Goal: Information Seeking & Learning: Check status

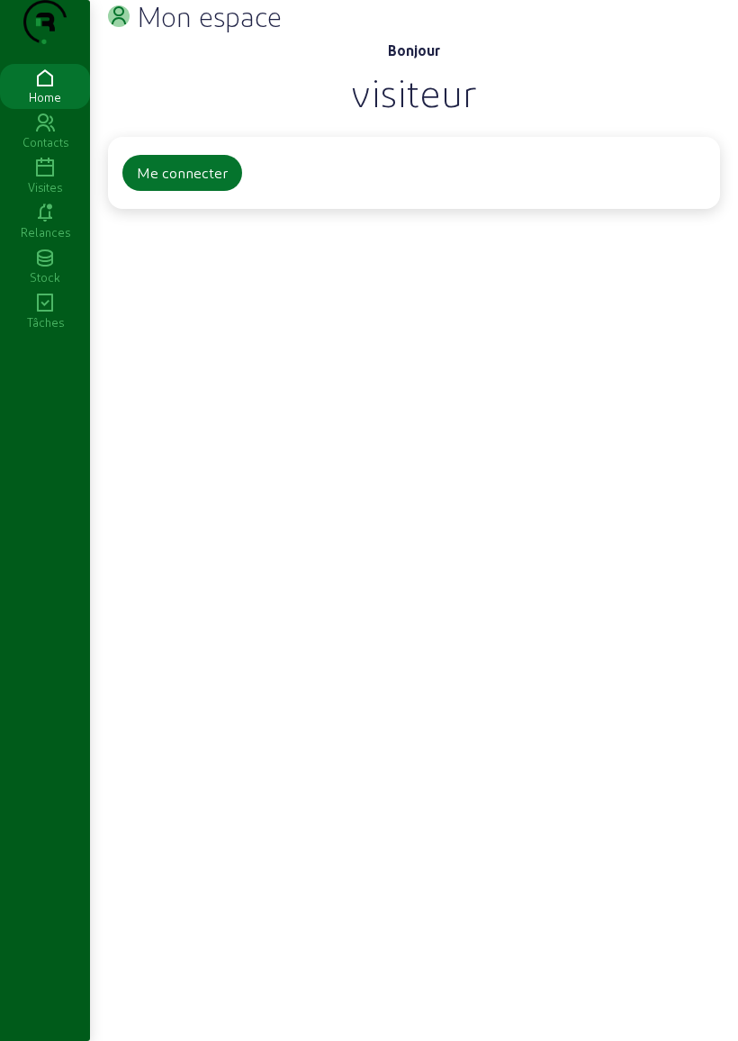
click at [178, 191] on button "Me connecter" at bounding box center [182, 173] width 120 height 36
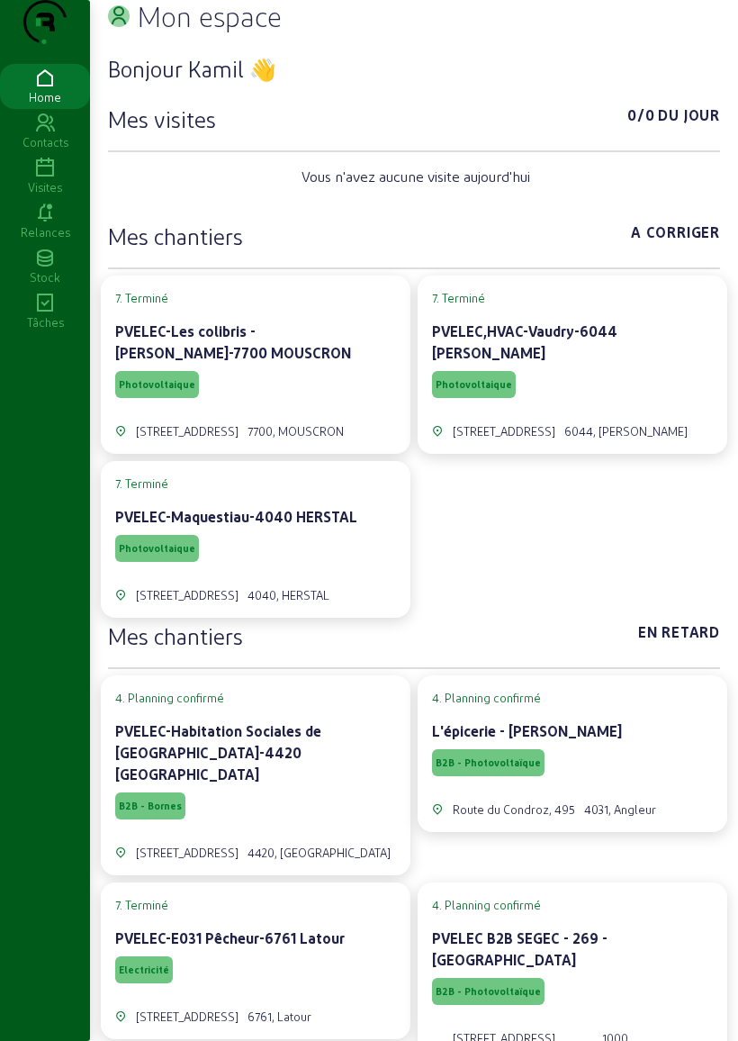
click at [50, 195] on div "Visites" at bounding box center [45, 187] width 90 height 16
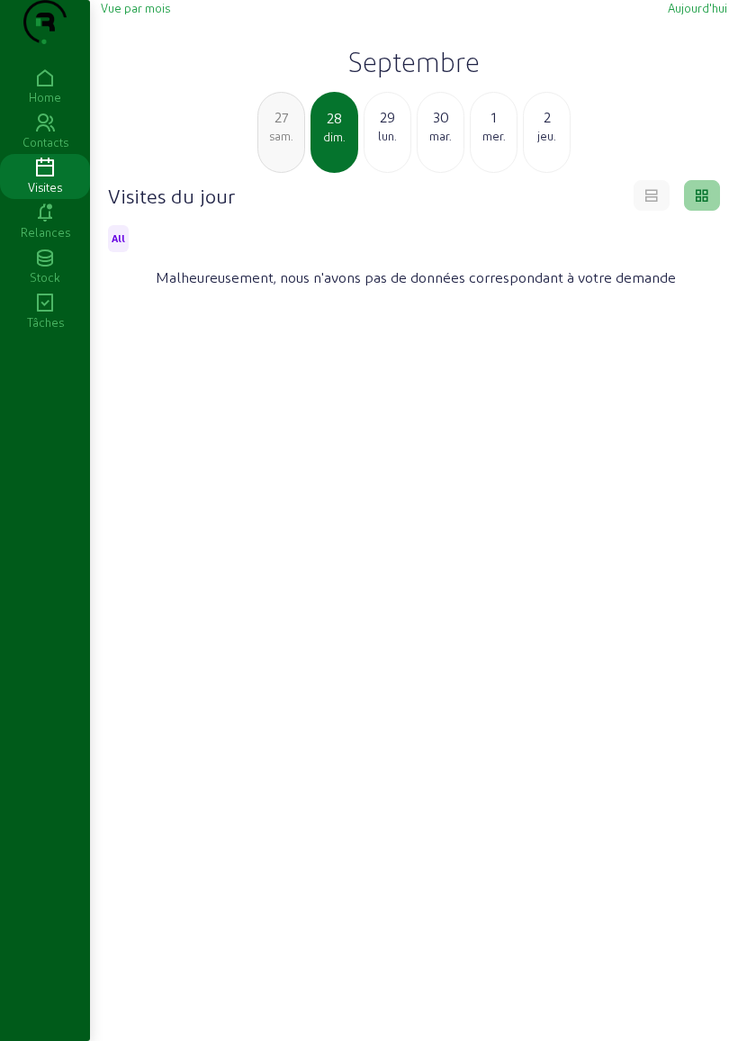
click at [137, 14] on span "Vue par mois" at bounding box center [135, 8] width 69 height 14
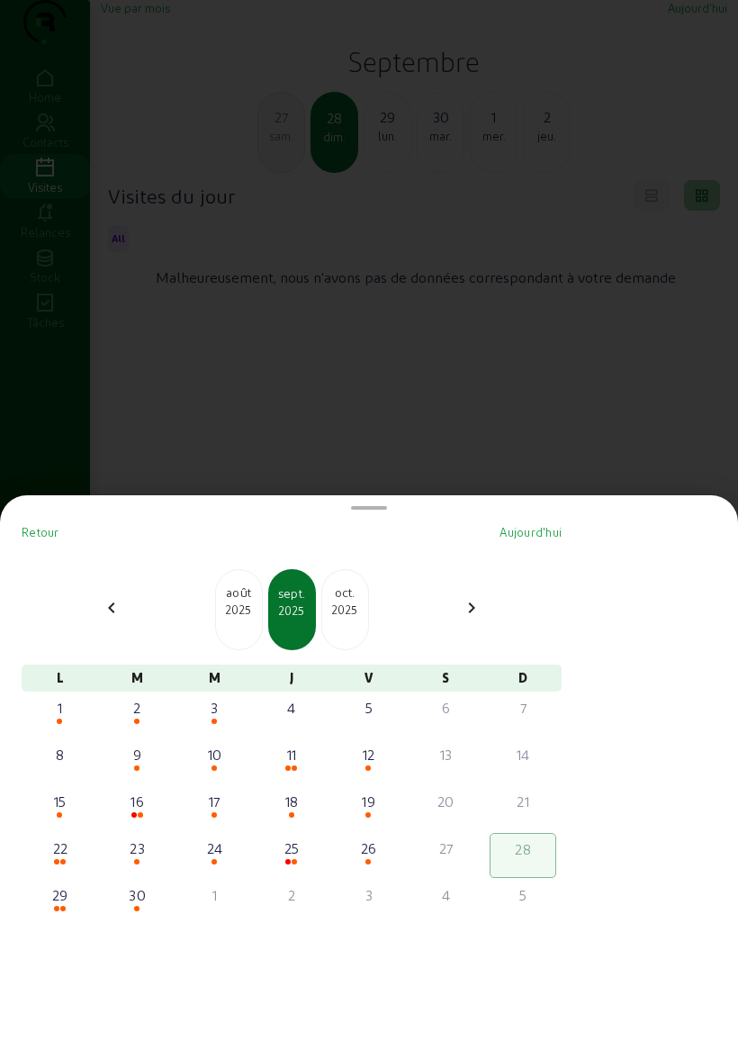
click at [301, 744] on div "11" at bounding box center [291, 755] width 63 height 22
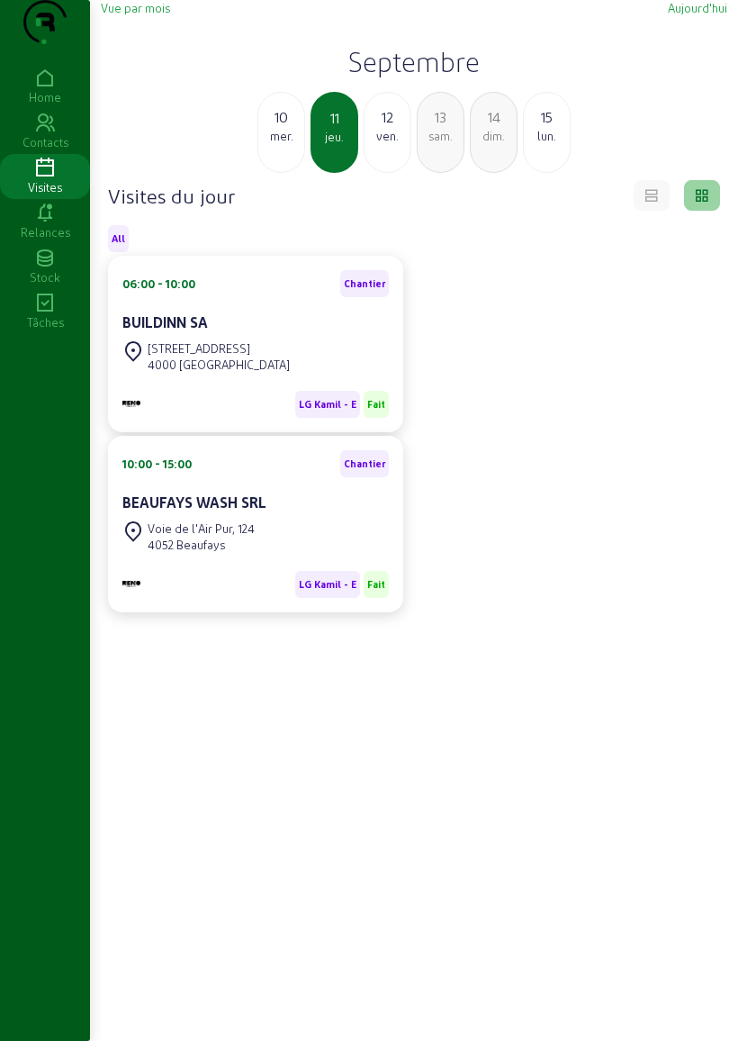
click at [202, 537] on div "Voie de l'Air Pur, 124" at bounding box center [201, 528] width 107 height 16
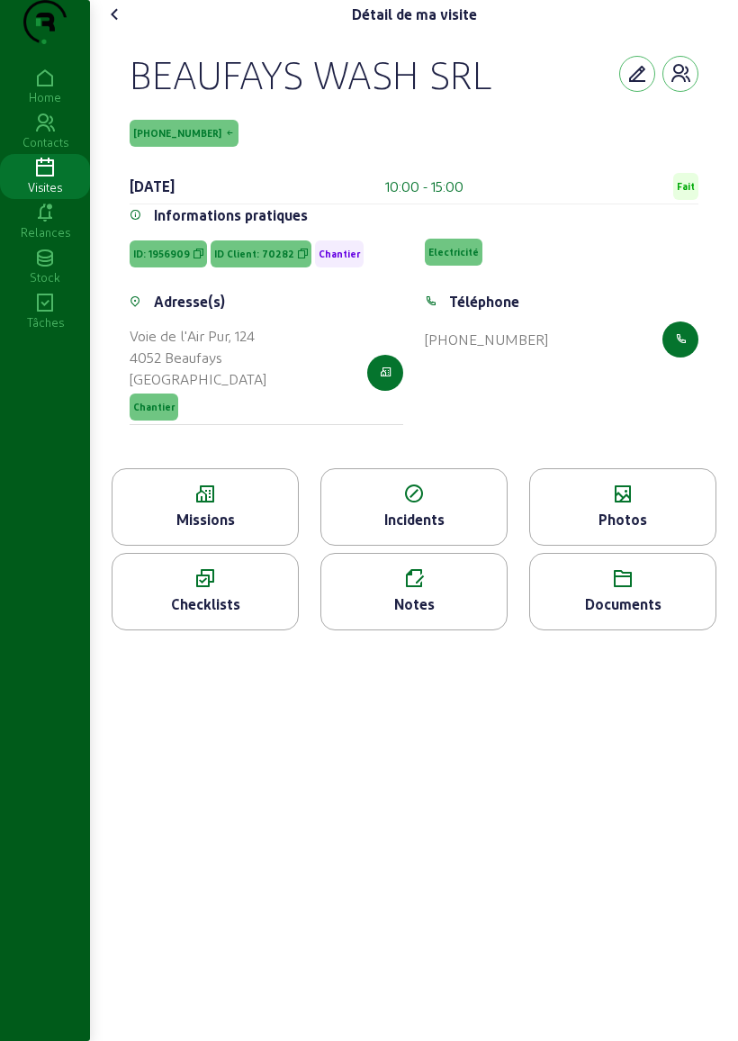
click at [381, 381] on icon "button" at bounding box center [386, 373] width 12 height 16
click at [130, 29] on cam-font-icon at bounding box center [115, 14] width 29 height 29
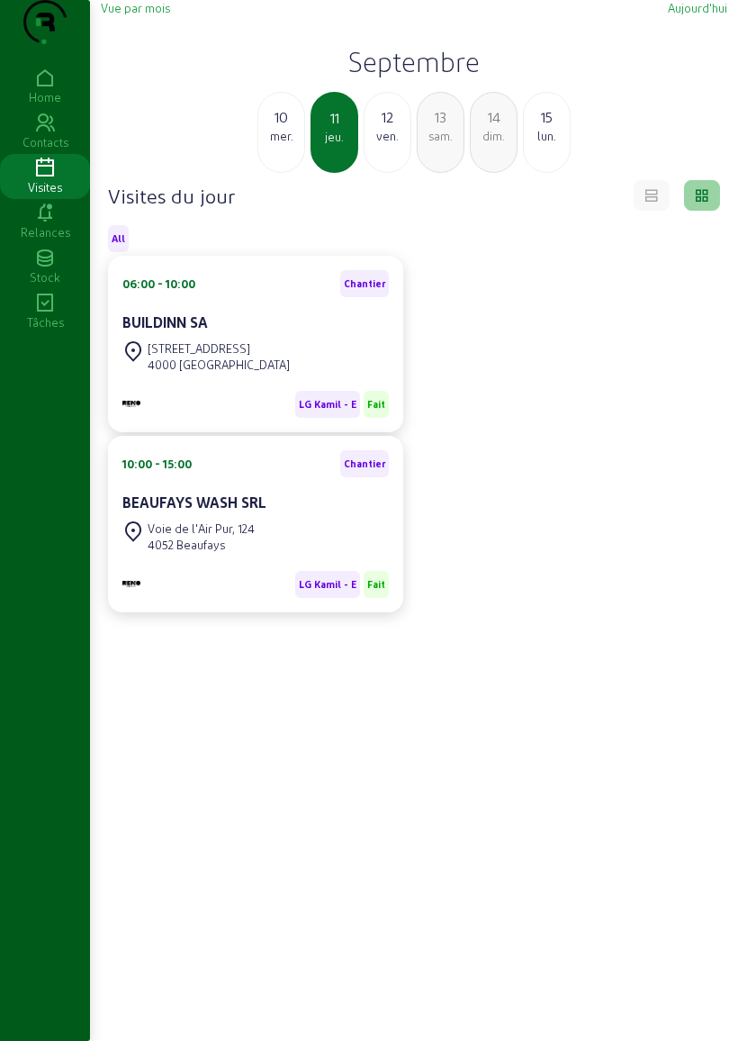
click at [385, 144] on div "ven." at bounding box center [388, 136] width 46 height 16
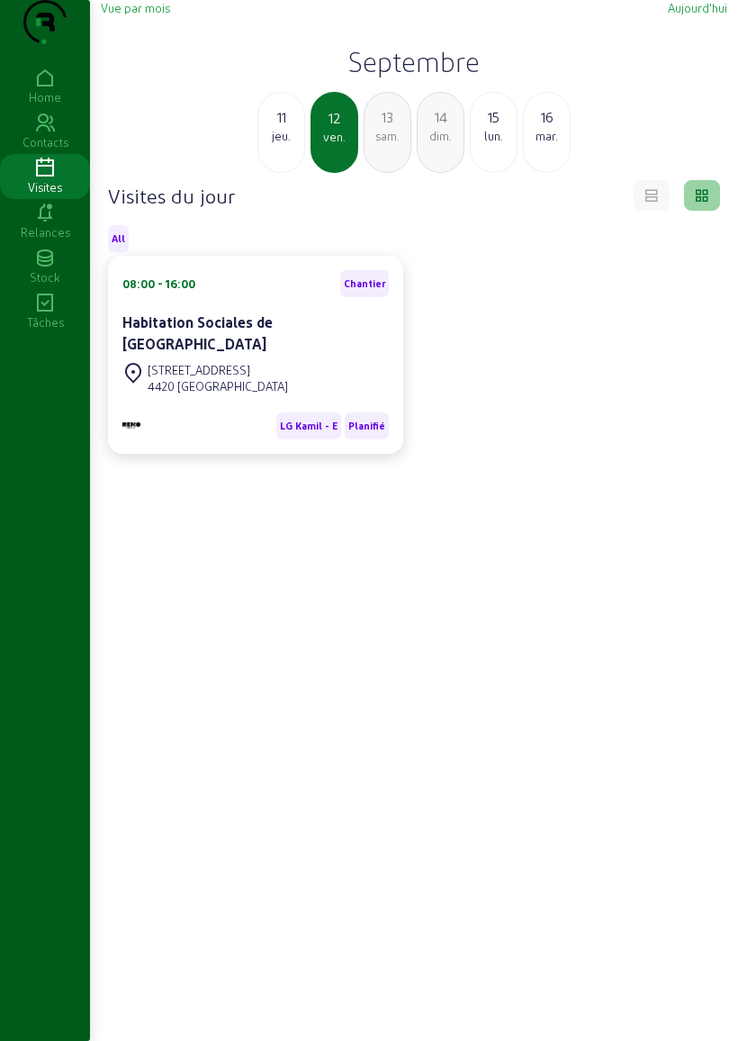
click at [178, 378] on div "[STREET_ADDRESS]" at bounding box center [218, 370] width 140 height 16
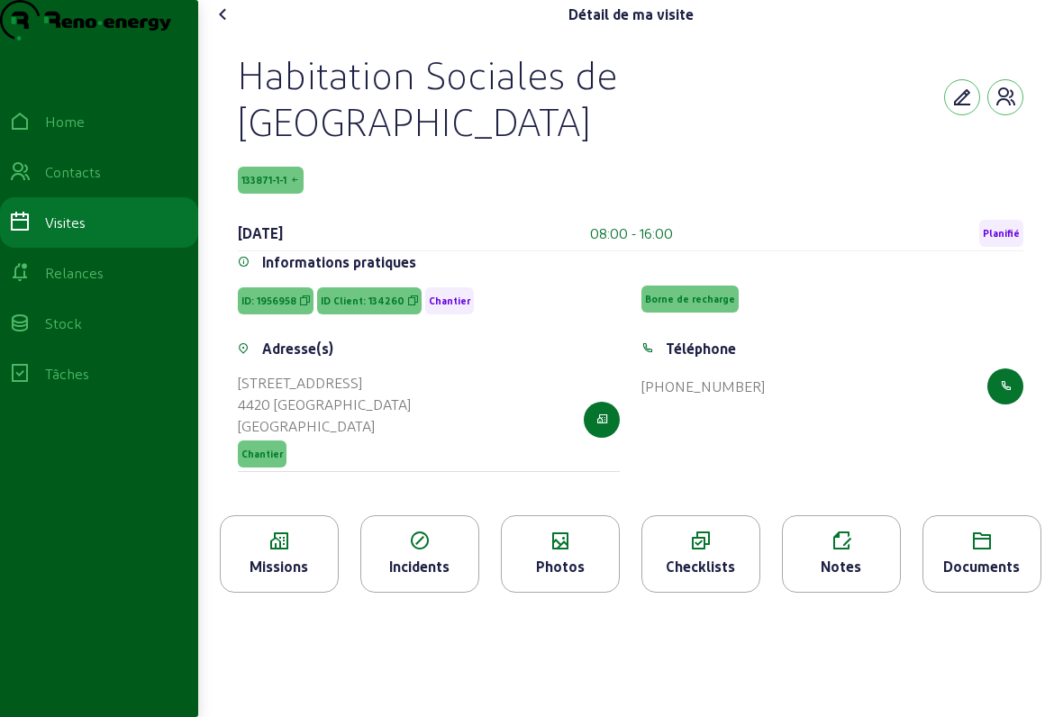
scroll to position [22, 0]
click at [600, 412] on icon "button" at bounding box center [602, 420] width 12 height 16
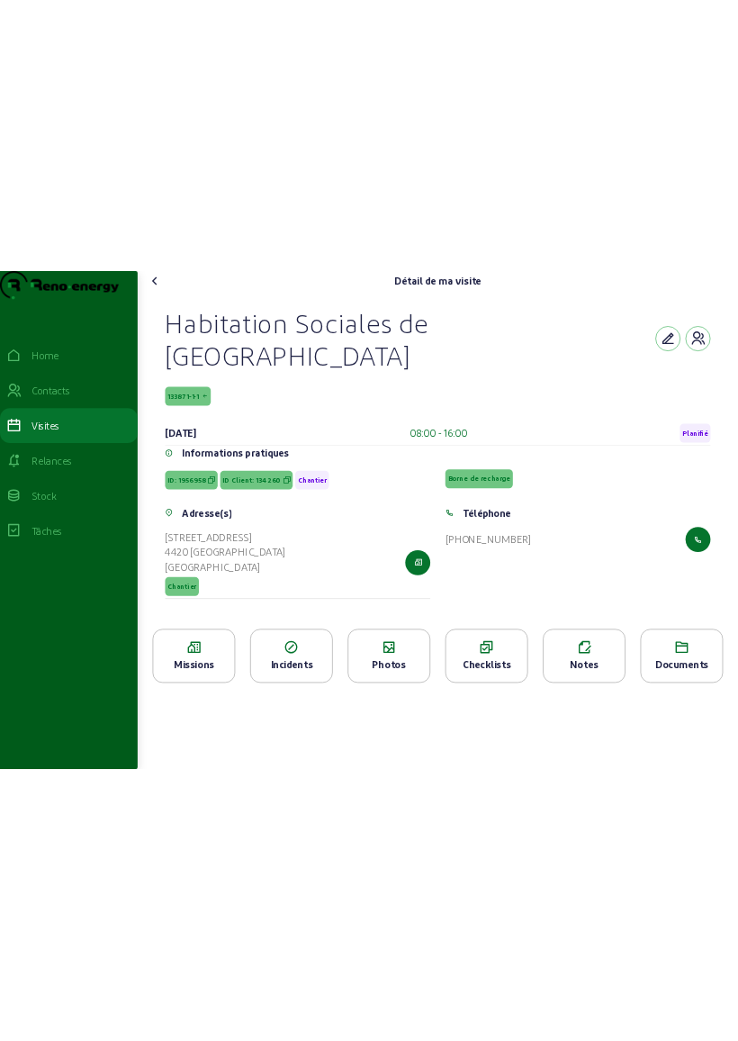
scroll to position [0, 0]
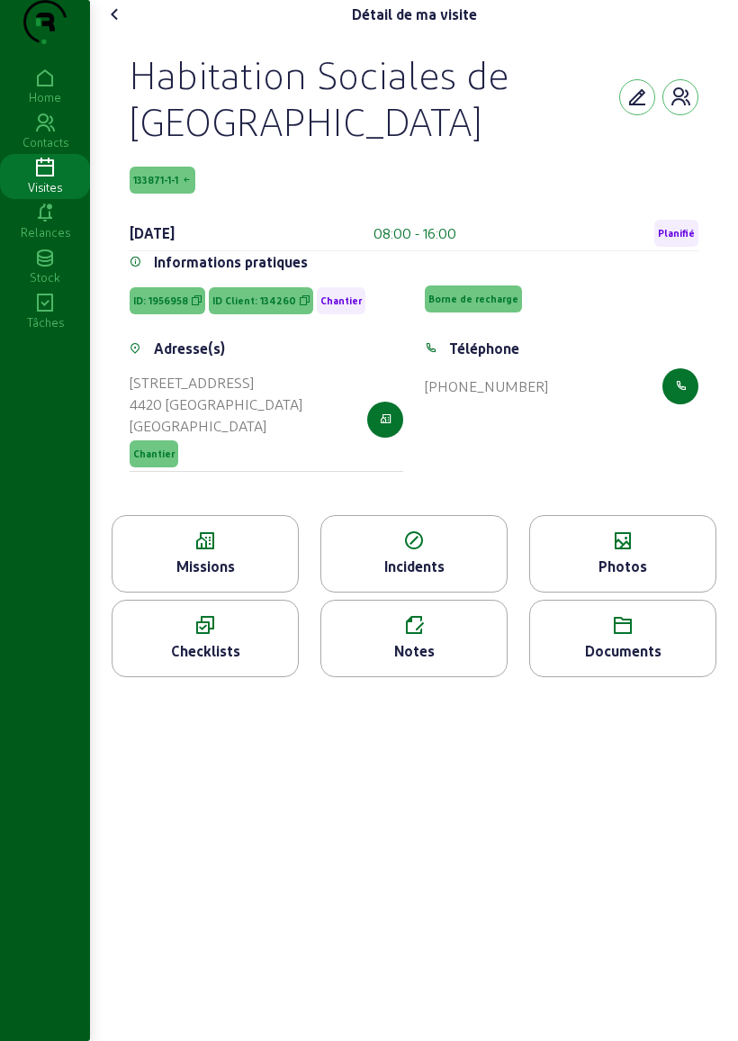
click at [115, 25] on icon at bounding box center [115, 15] width 22 height 22
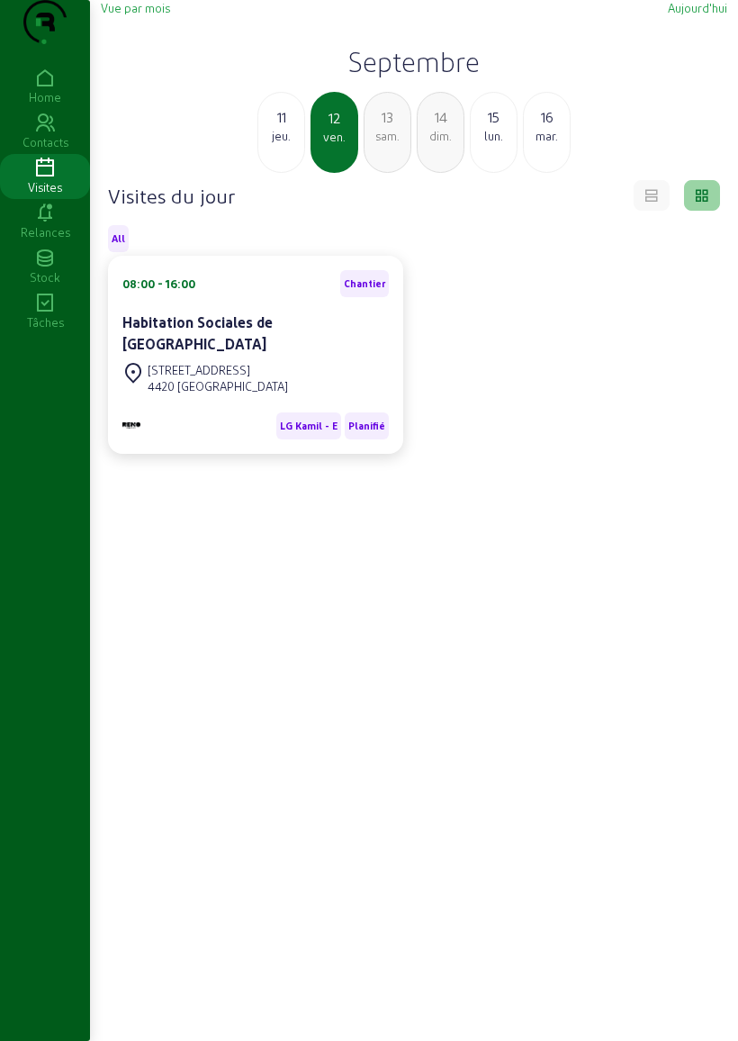
click at [544, 144] on div "mar." at bounding box center [547, 136] width 46 height 16
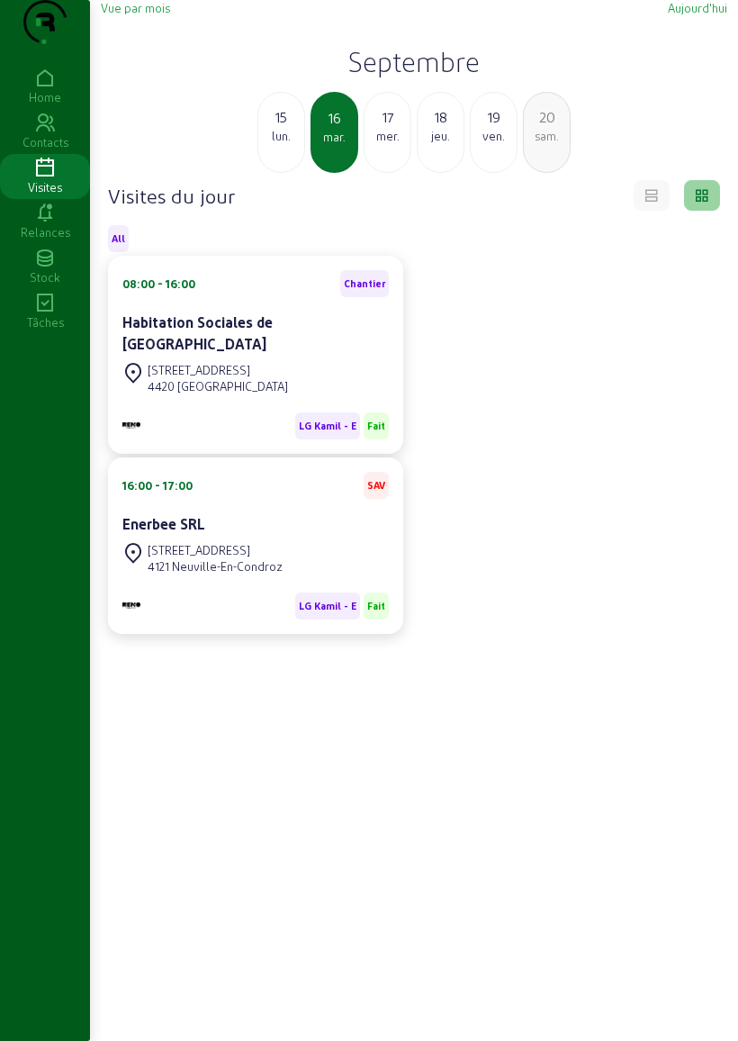
click at [249, 558] on div "[STREET_ADDRESS]" at bounding box center [215, 550] width 135 height 16
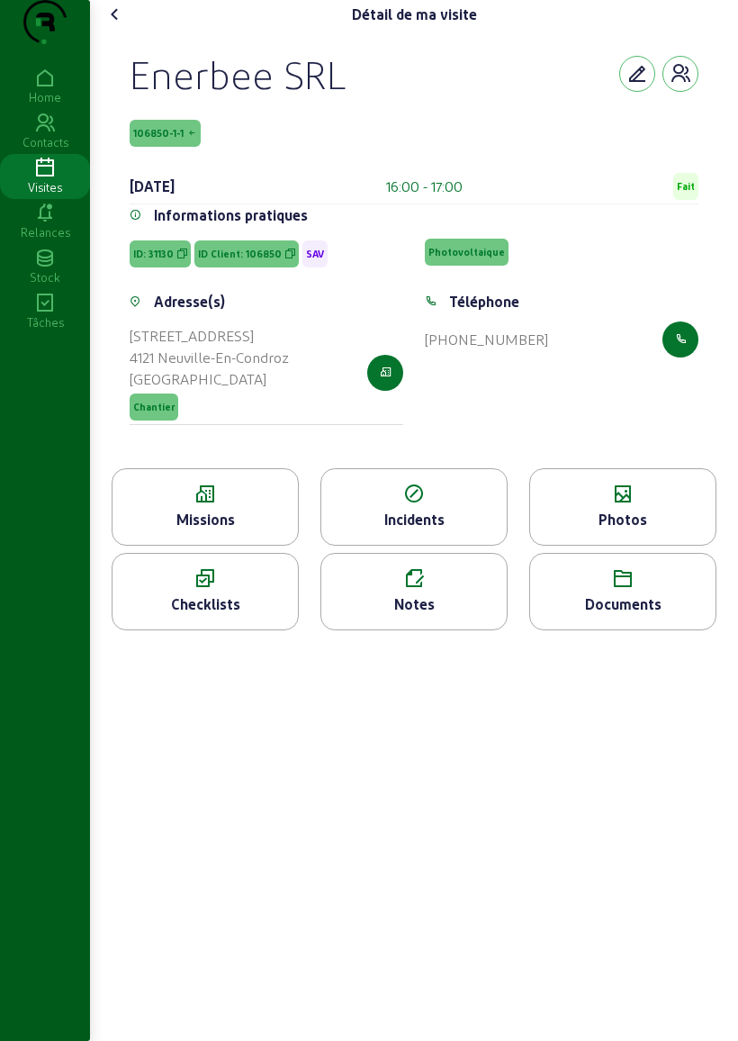
click at [378, 391] on button "button" at bounding box center [385, 373] width 36 height 36
click at [100, 49] on div "Détail de ma visite Enerbee SRL 106850-1-1 [DATE] 16:00 - 17:00 Fait Informatio…" at bounding box center [414, 322] width 648 height 645
click at [116, 25] on icon at bounding box center [115, 15] width 22 height 22
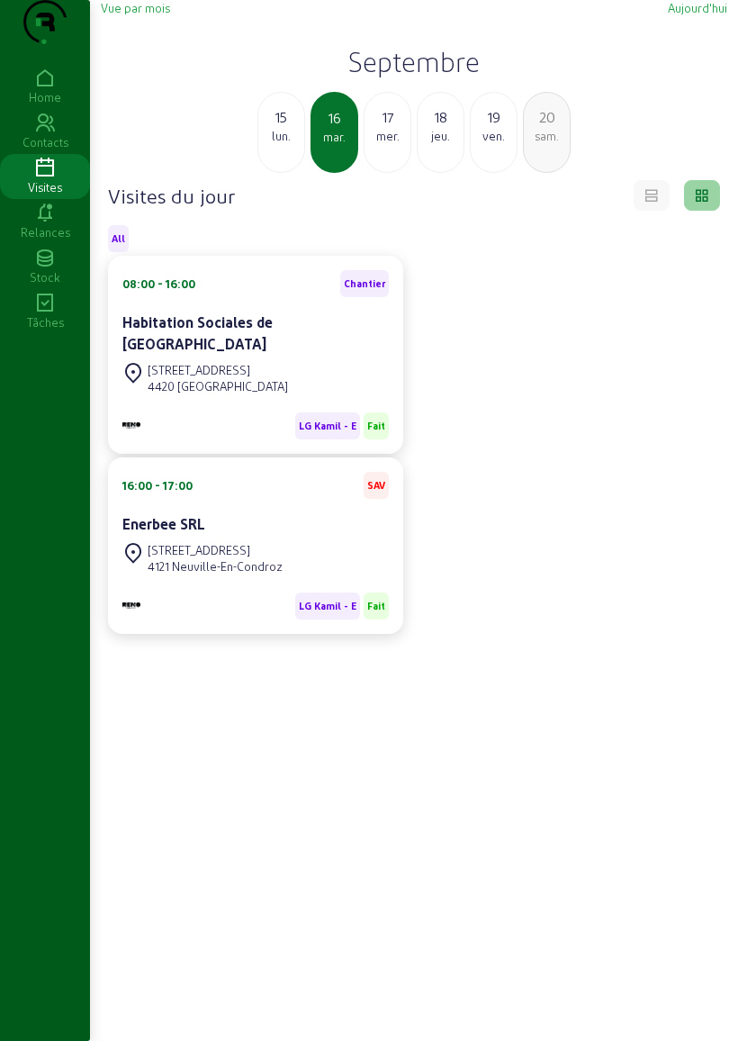
click at [478, 144] on div "ven." at bounding box center [494, 136] width 46 height 16
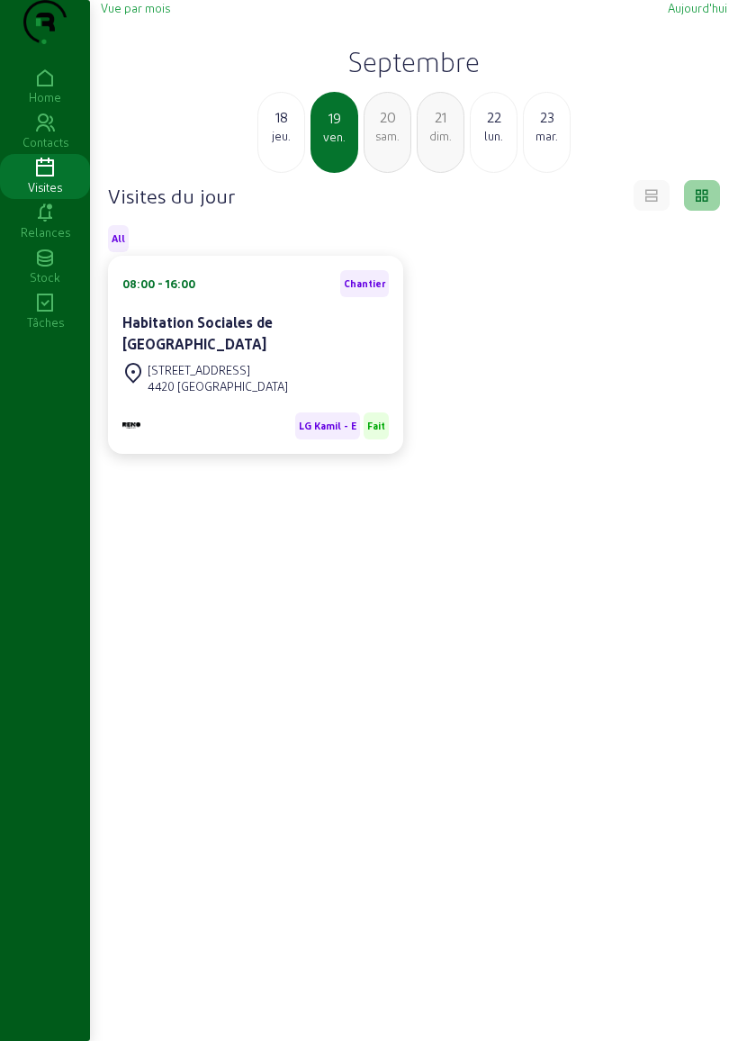
click at [549, 144] on div "mar." at bounding box center [547, 136] width 46 height 16
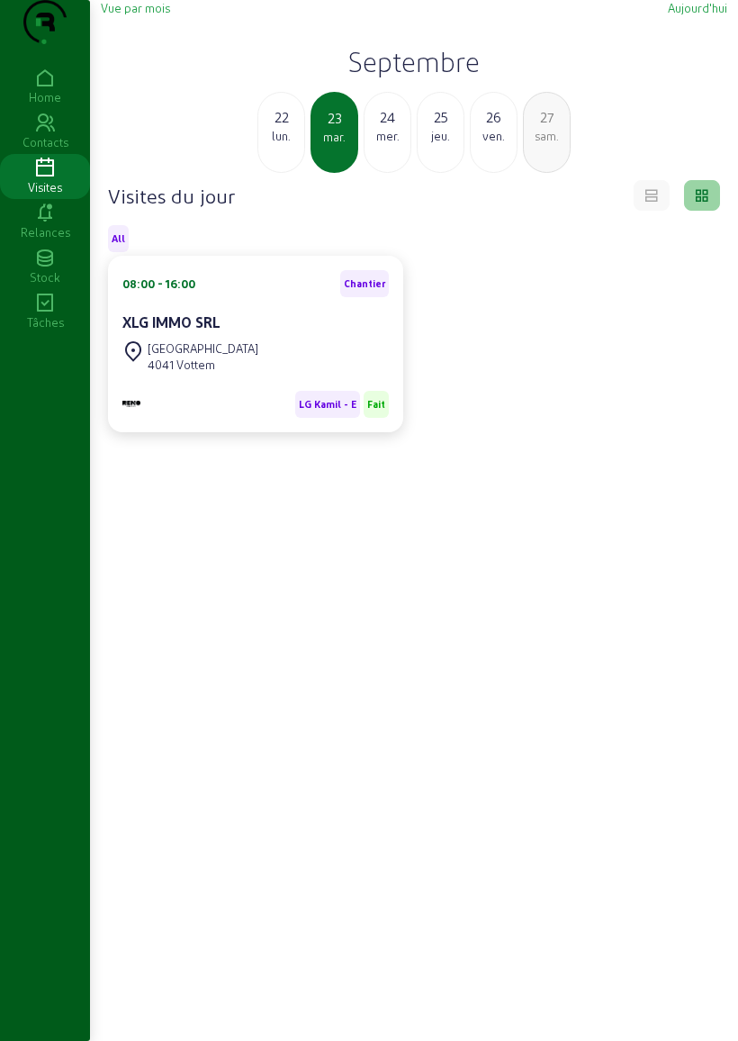
click at [377, 144] on div "mer." at bounding box center [388, 136] width 46 height 16
click at [203, 373] on div "1320 [GEOGRAPHIC_DATA]" at bounding box center [216, 365] width 136 height 16
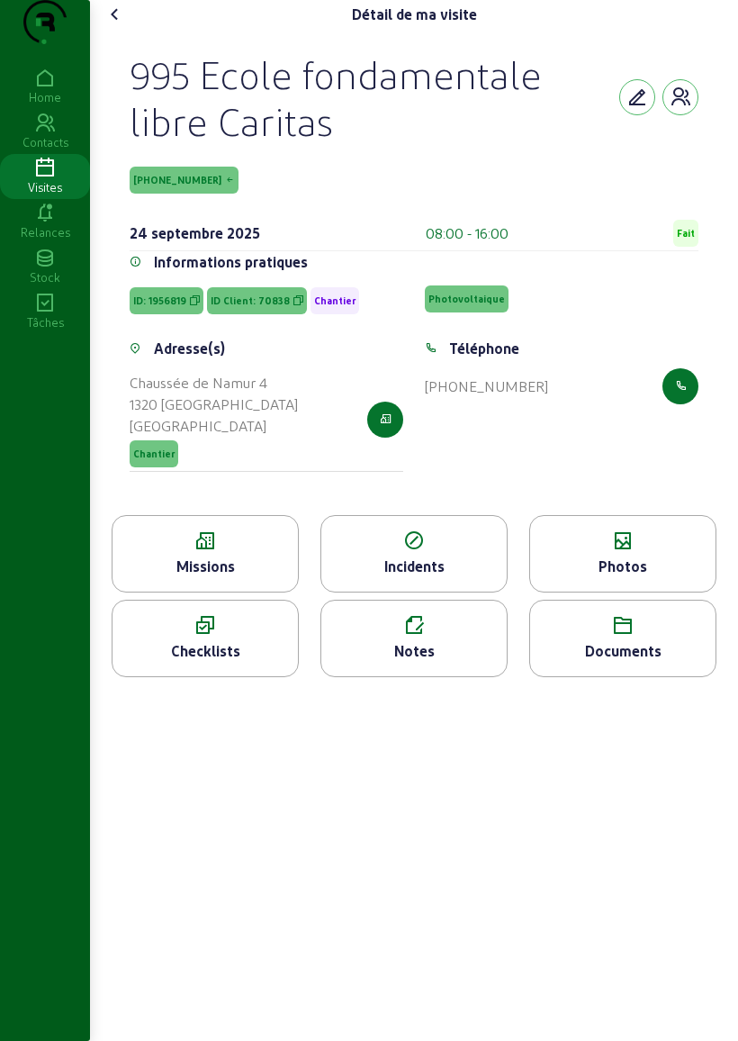
click at [378, 438] on button "button" at bounding box center [385, 420] width 36 height 36
click at [126, 25] on icon at bounding box center [115, 15] width 22 height 22
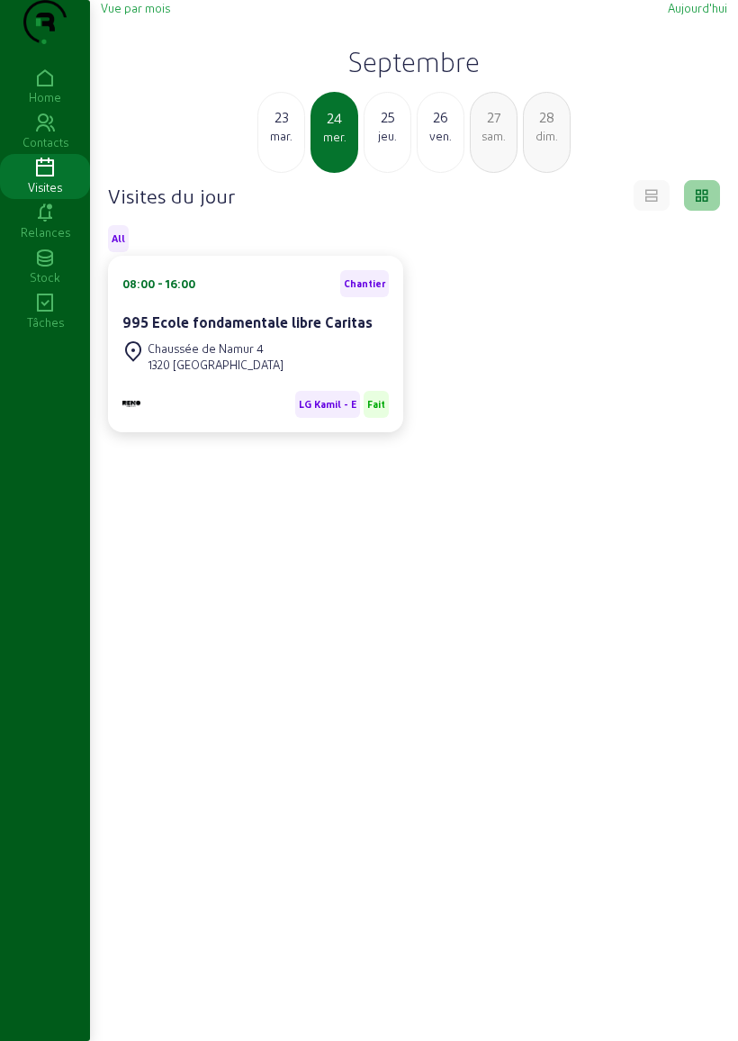
click at [442, 144] on div "ven." at bounding box center [441, 136] width 46 height 16
click at [228, 357] on div "[STREET_ADDRESS]" at bounding box center [199, 348] width 103 height 16
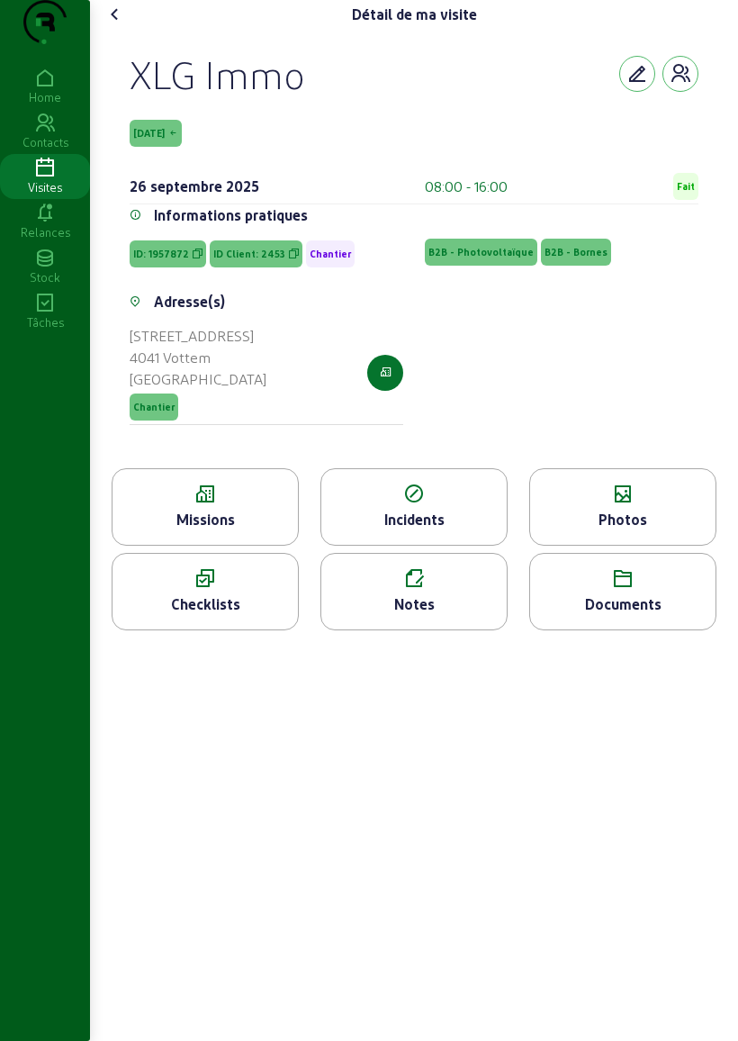
click at [372, 391] on button "button" at bounding box center [385, 373] width 36 height 36
click at [122, 25] on icon at bounding box center [115, 15] width 22 height 22
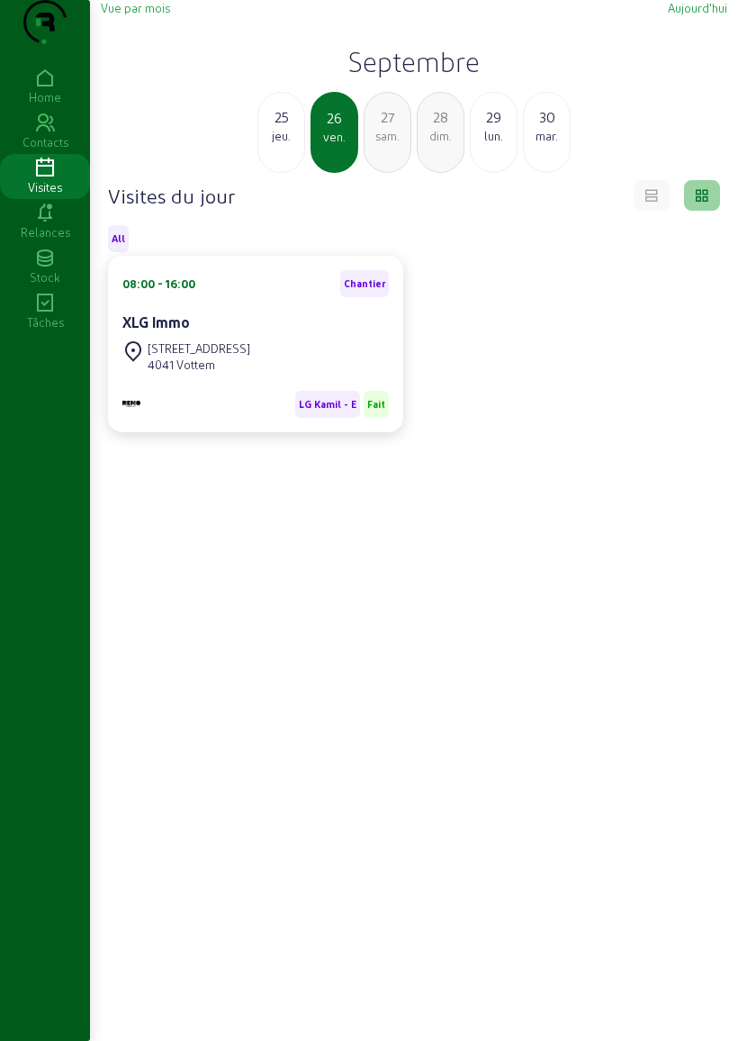
click at [267, 144] on div "jeu." at bounding box center [281, 136] width 46 height 16
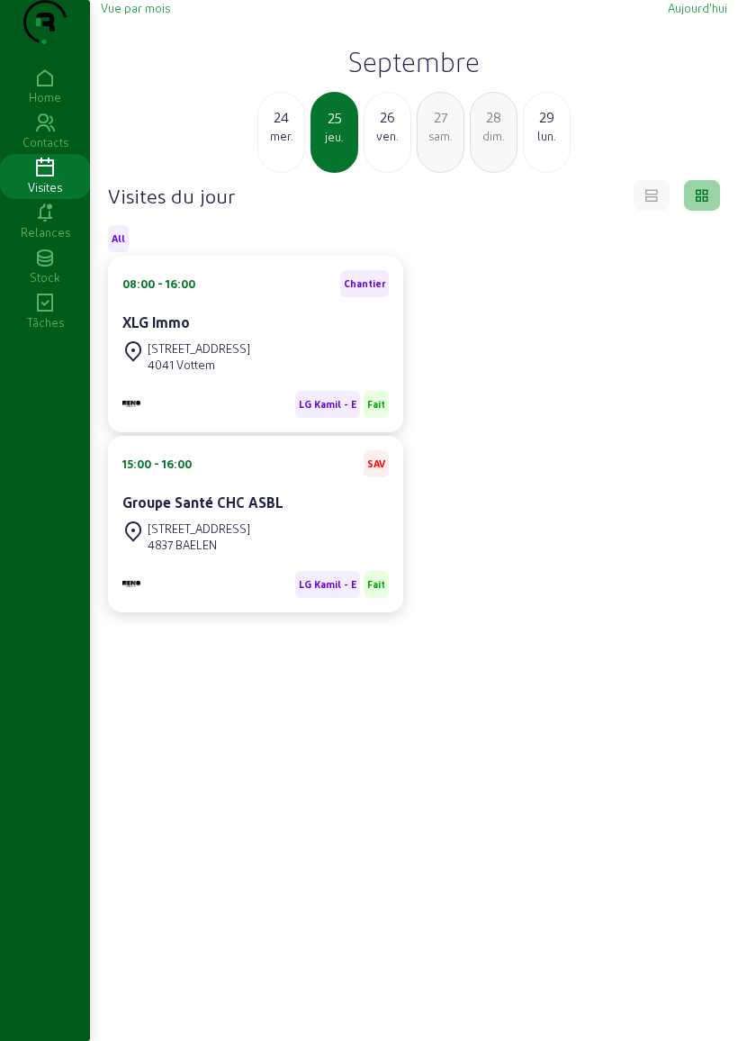
click at [276, 511] on cam-card-title "Groupe Santé CHC ASBL" at bounding box center [202, 501] width 161 height 17
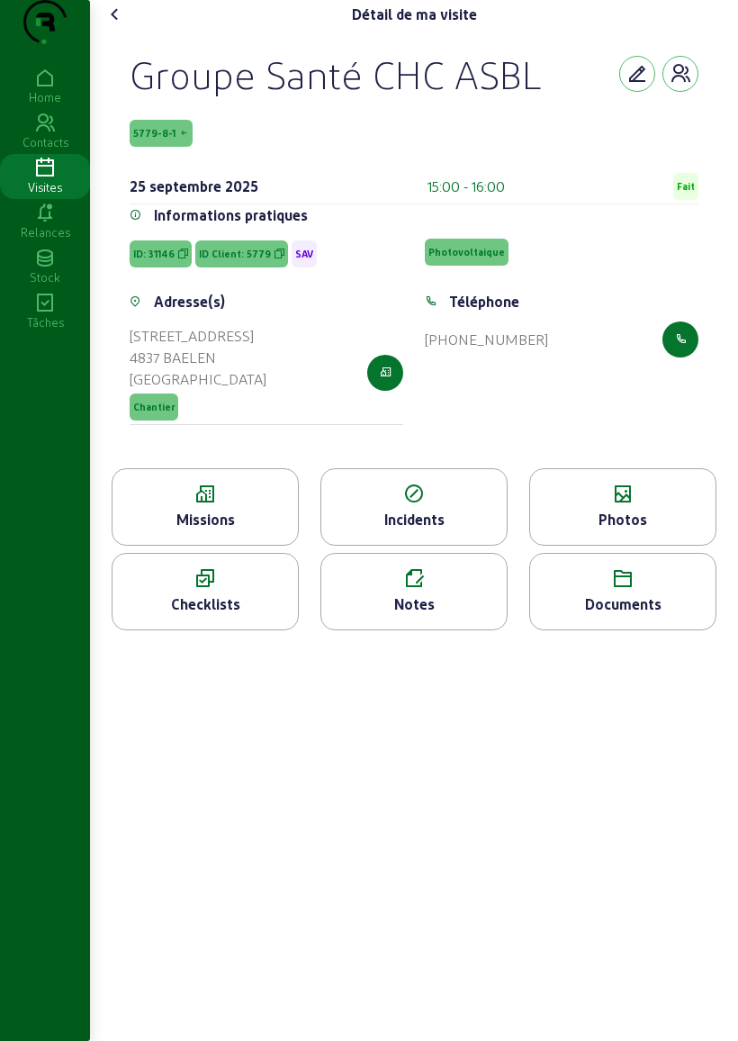
click at [394, 391] on button "button" at bounding box center [385, 373] width 36 height 36
click at [130, 29] on cam-font-icon at bounding box center [115, 14] width 29 height 29
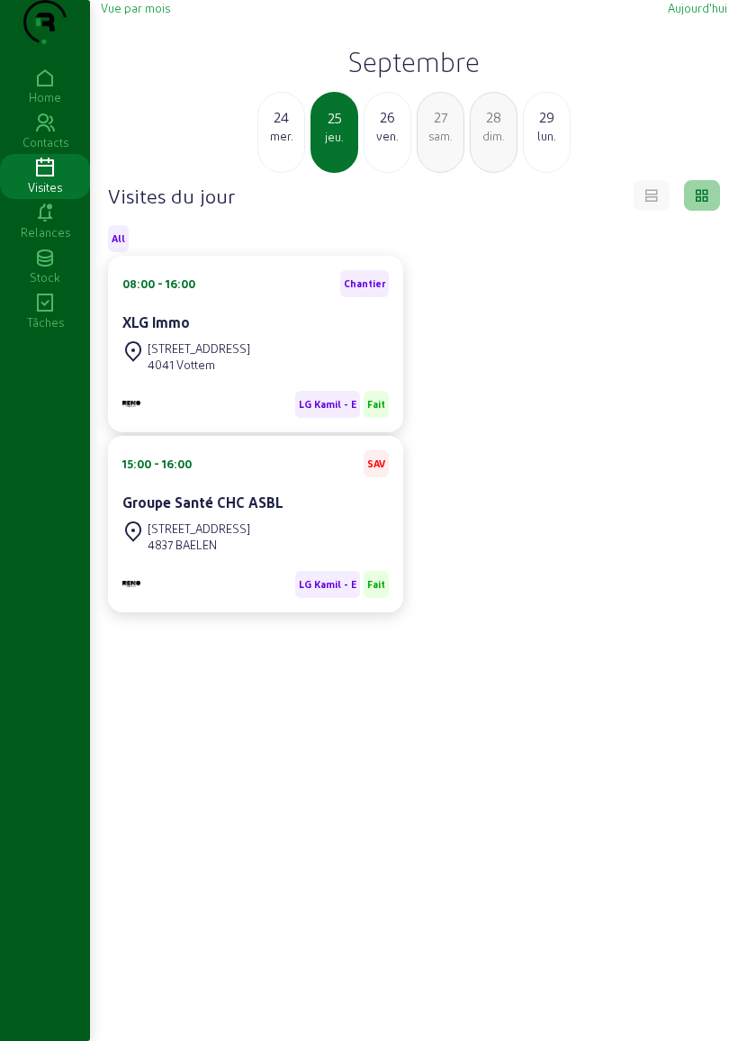
click at [145, 14] on span "Vue par mois" at bounding box center [135, 8] width 69 height 14
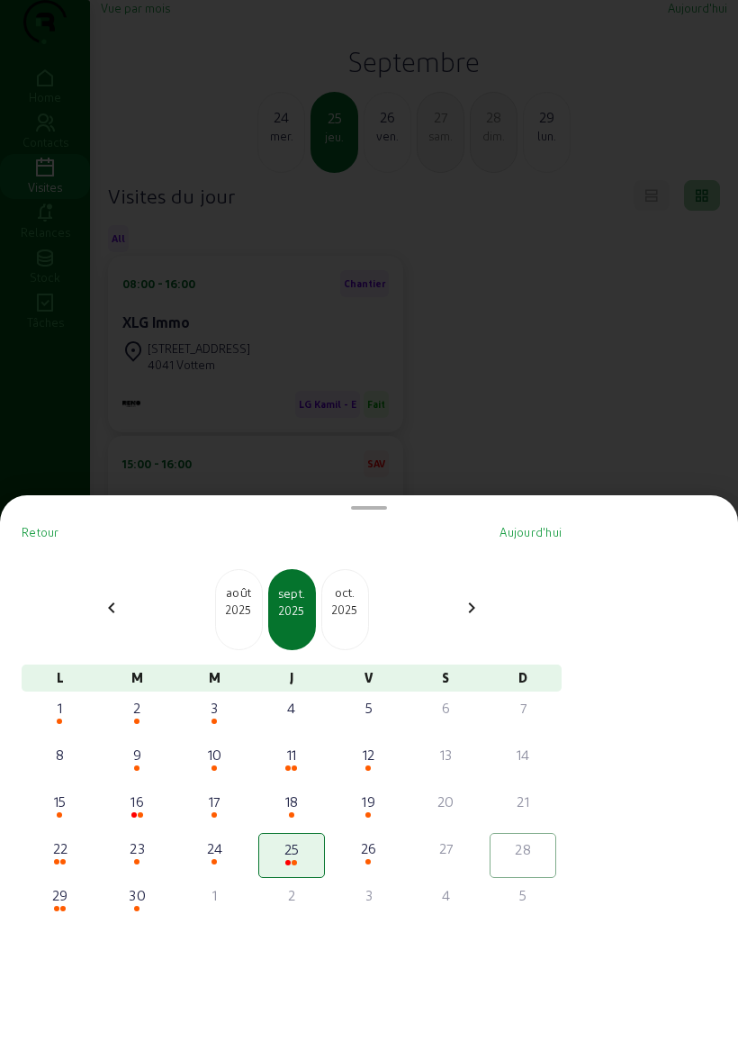
click at [377, 744] on div "12" at bounding box center [369, 755] width 63 height 22
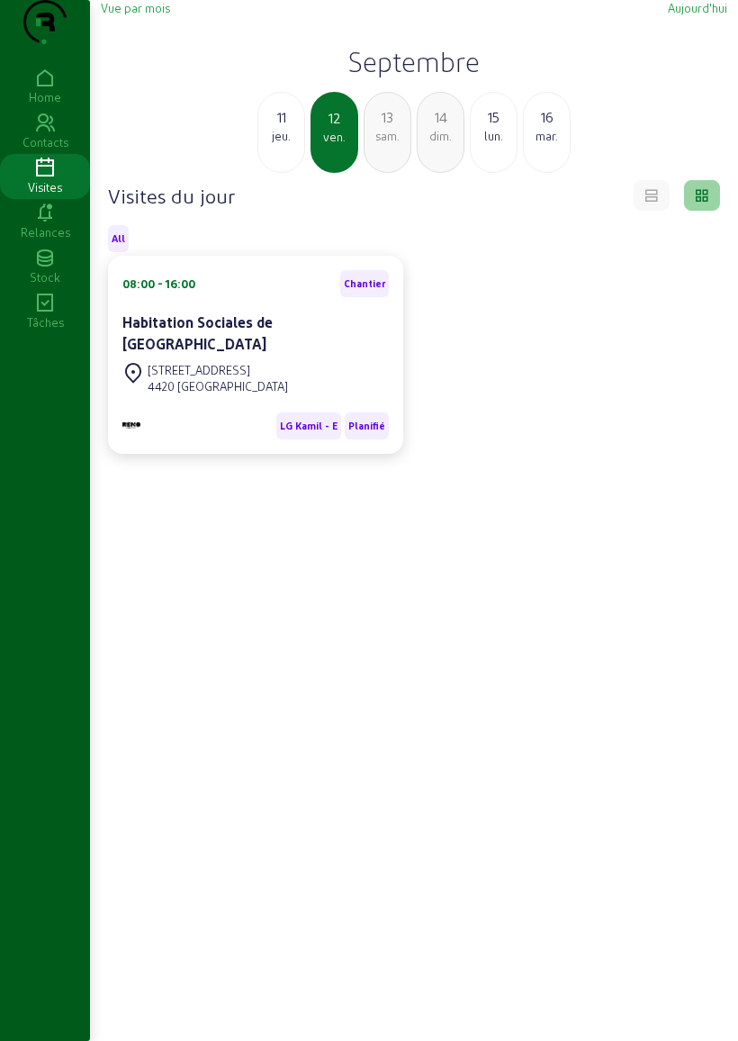
scroll to position [1, 0]
click at [158, 14] on span "Vue par mois" at bounding box center [135, 7] width 69 height 14
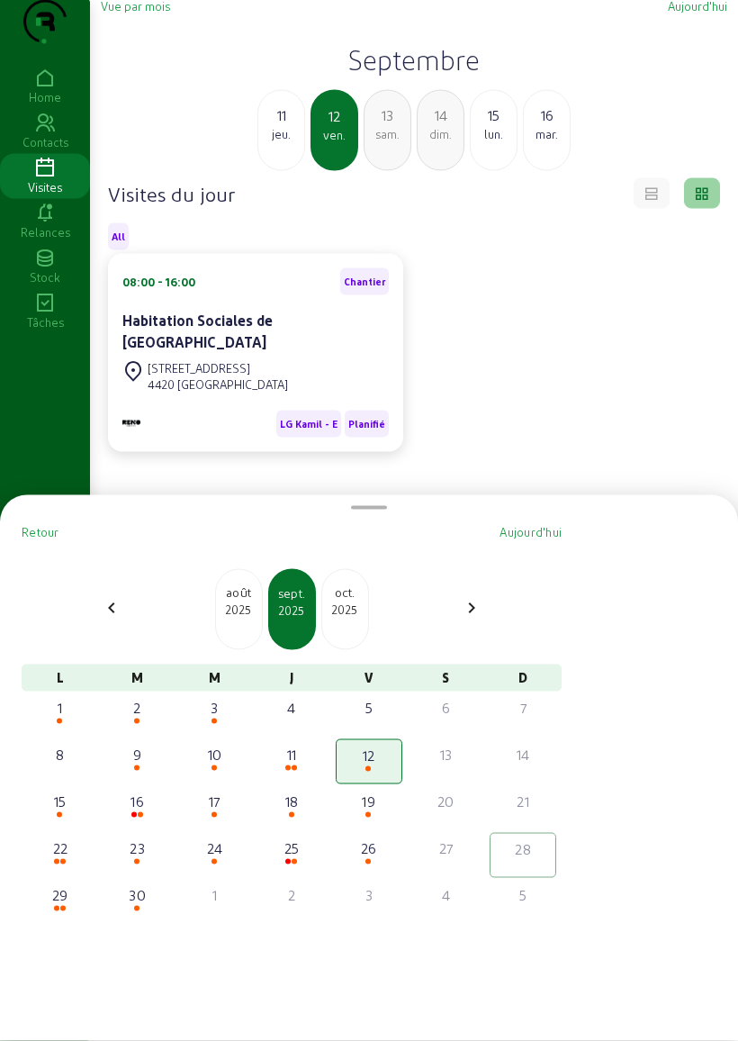
scroll to position [0, 0]
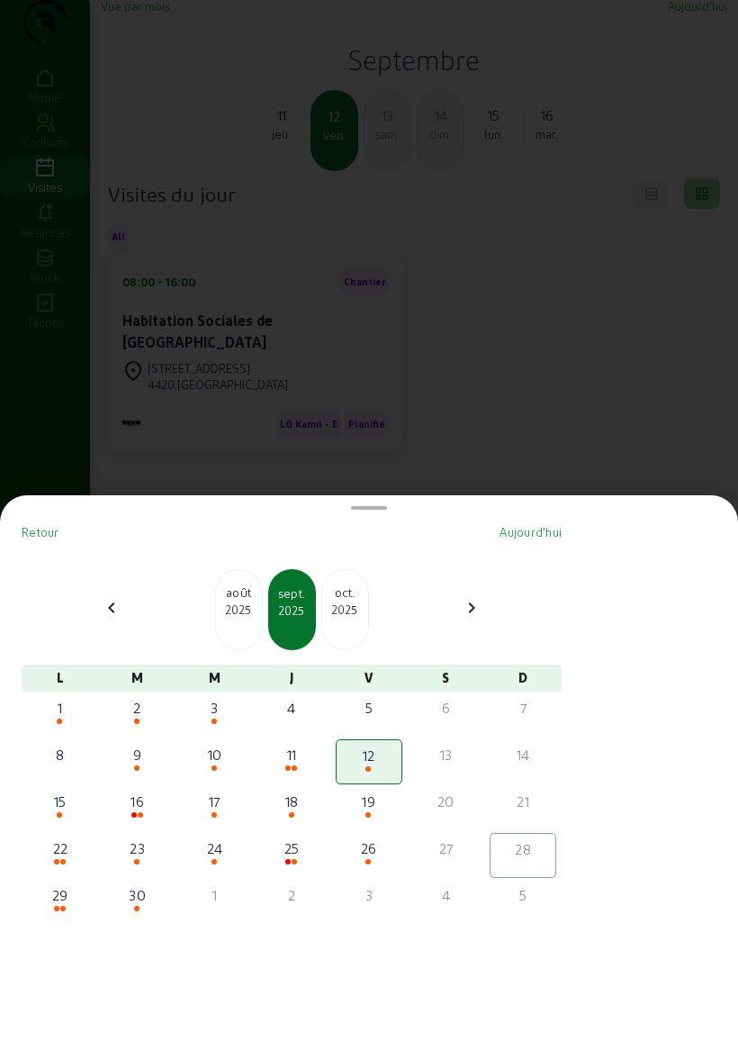
click at [297, 765] on span at bounding box center [294, 767] width 5 height 5
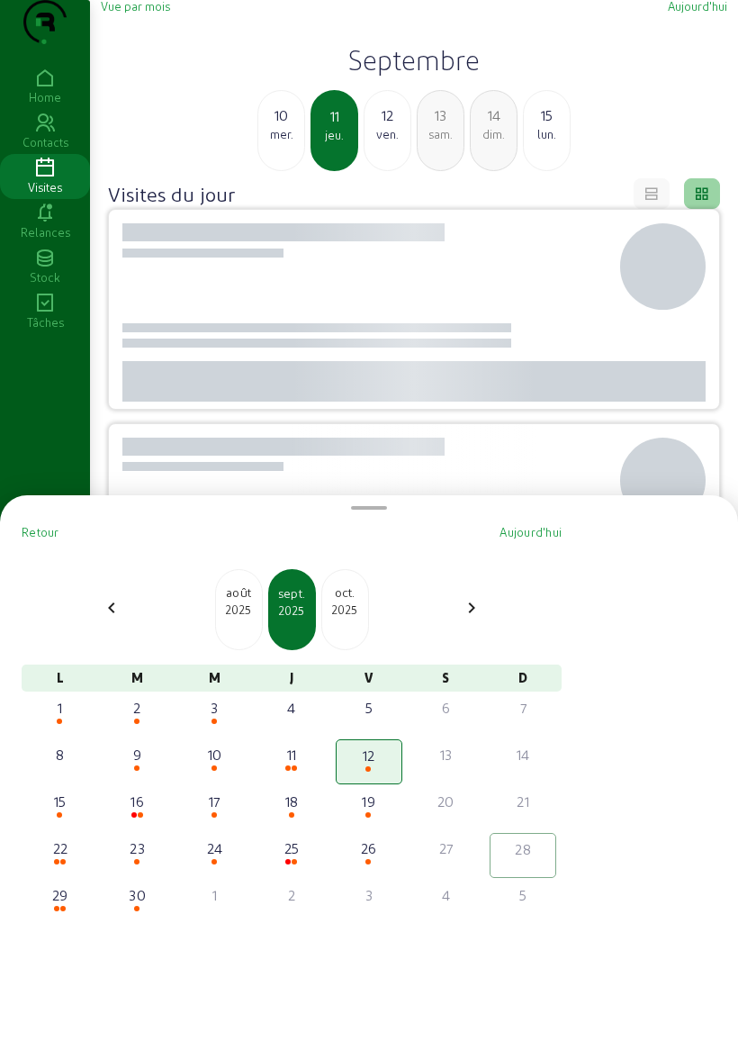
scroll to position [2, 0]
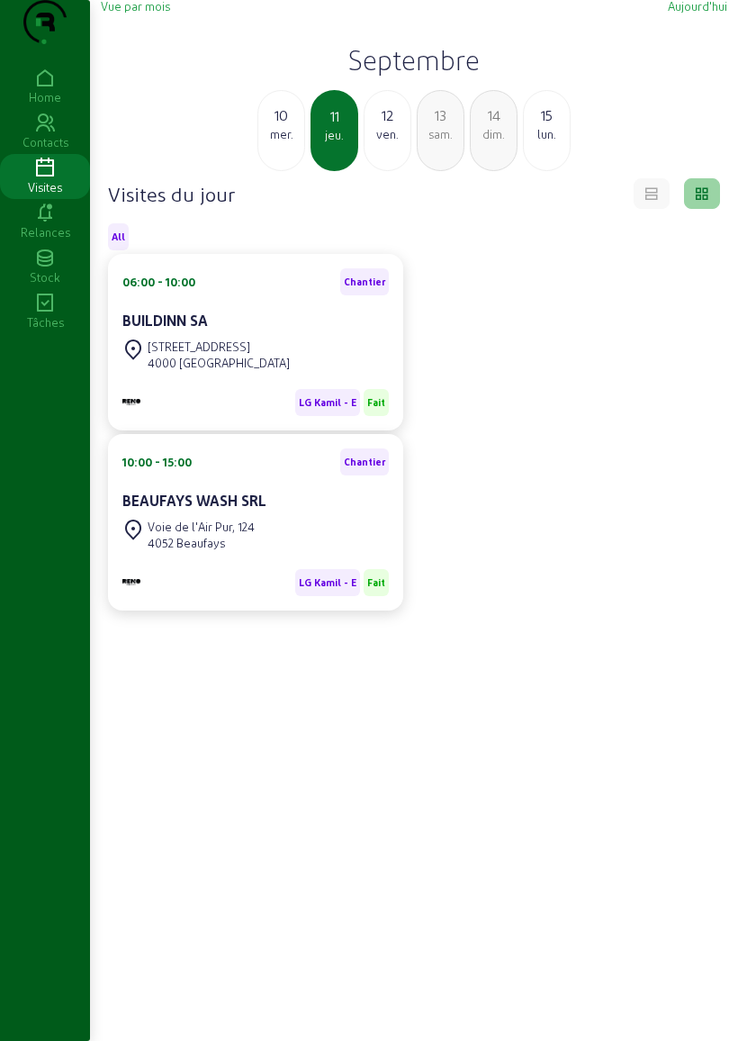
click at [166, 13] on span "Vue par mois" at bounding box center [135, 6] width 69 height 14
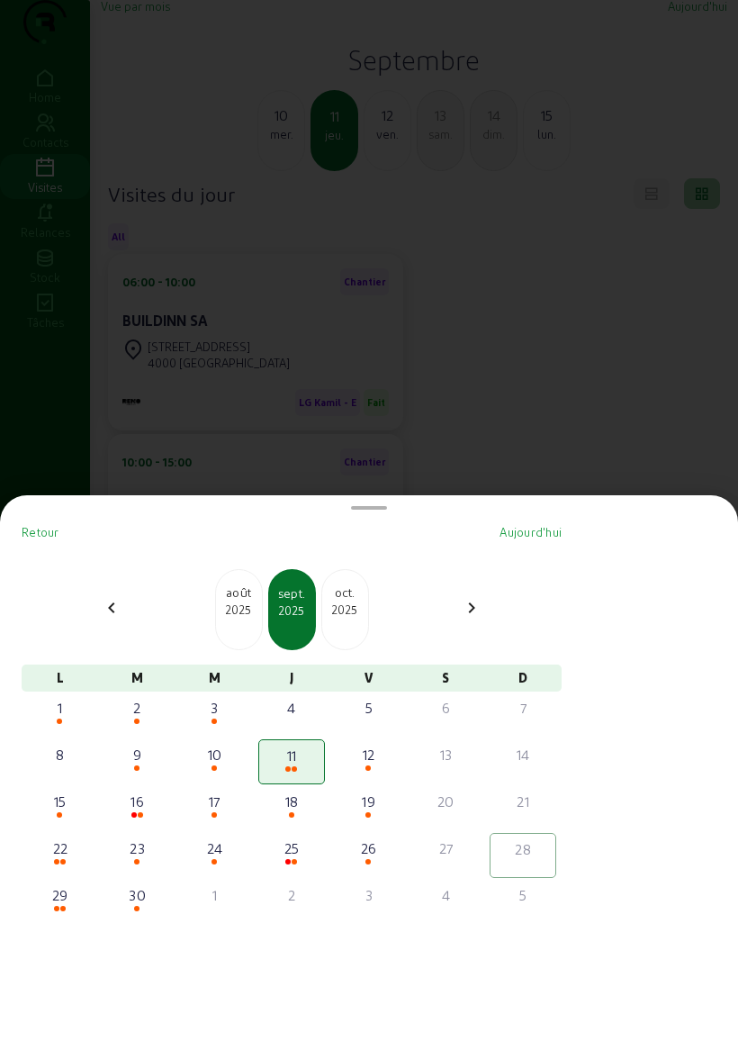
scroll to position [0, 0]
click at [255, 602] on div "2025" at bounding box center [239, 610] width 46 height 16
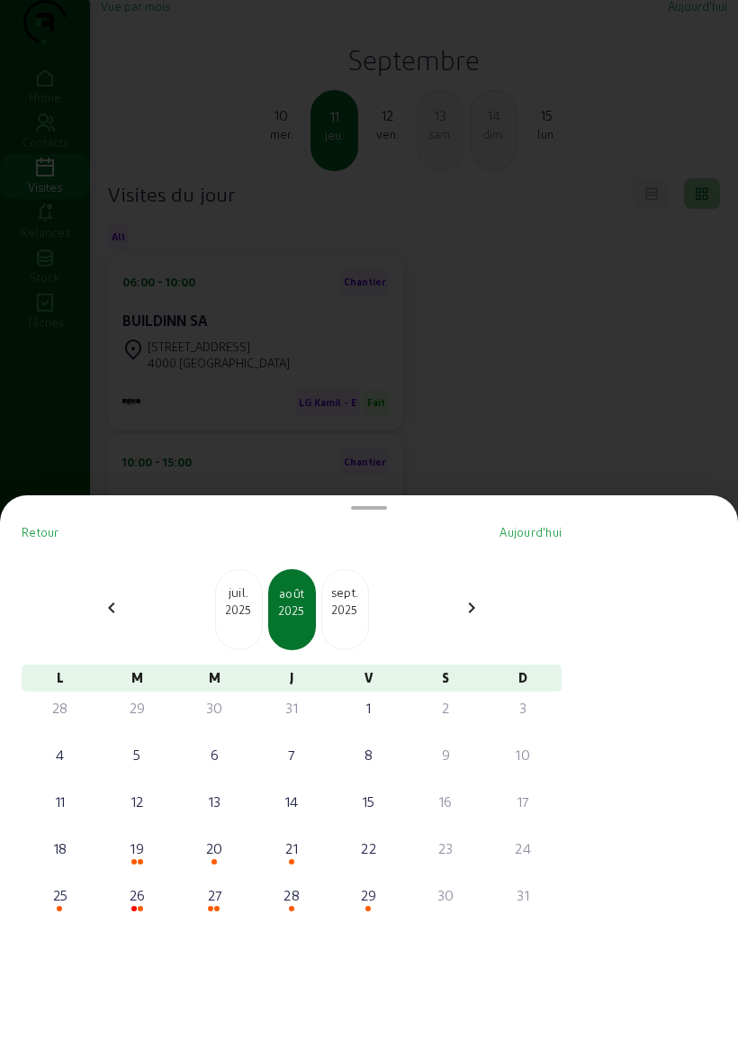
click at [245, 602] on div "2025" at bounding box center [239, 610] width 46 height 16
click at [252, 602] on div "2025" at bounding box center [239, 610] width 46 height 16
click at [249, 602] on div "2025" at bounding box center [239, 610] width 46 height 16
click at [255, 602] on div "2025" at bounding box center [239, 610] width 46 height 16
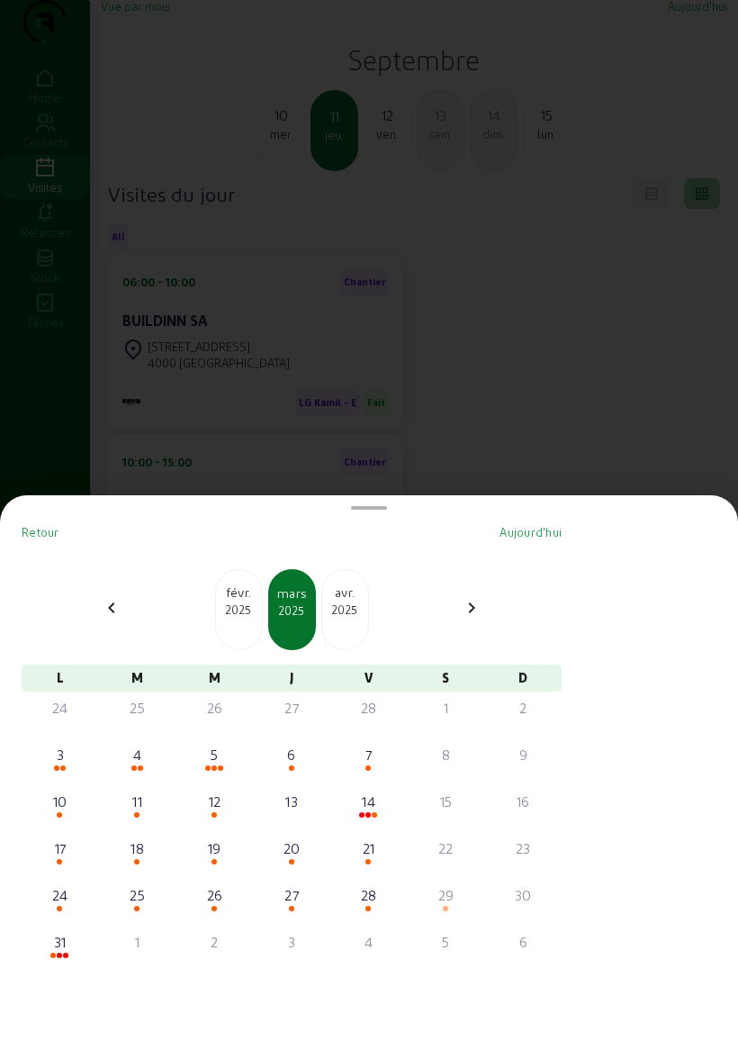
click at [225, 837] on div "19" at bounding box center [214, 848] width 63 height 22
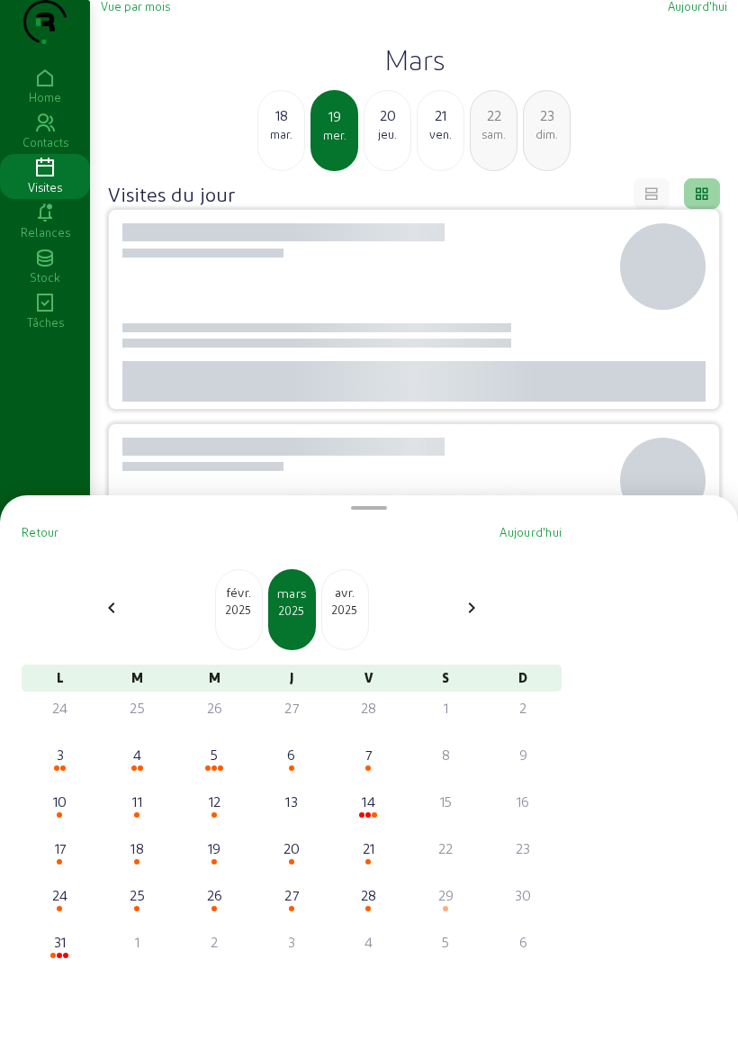
scroll to position [2, 0]
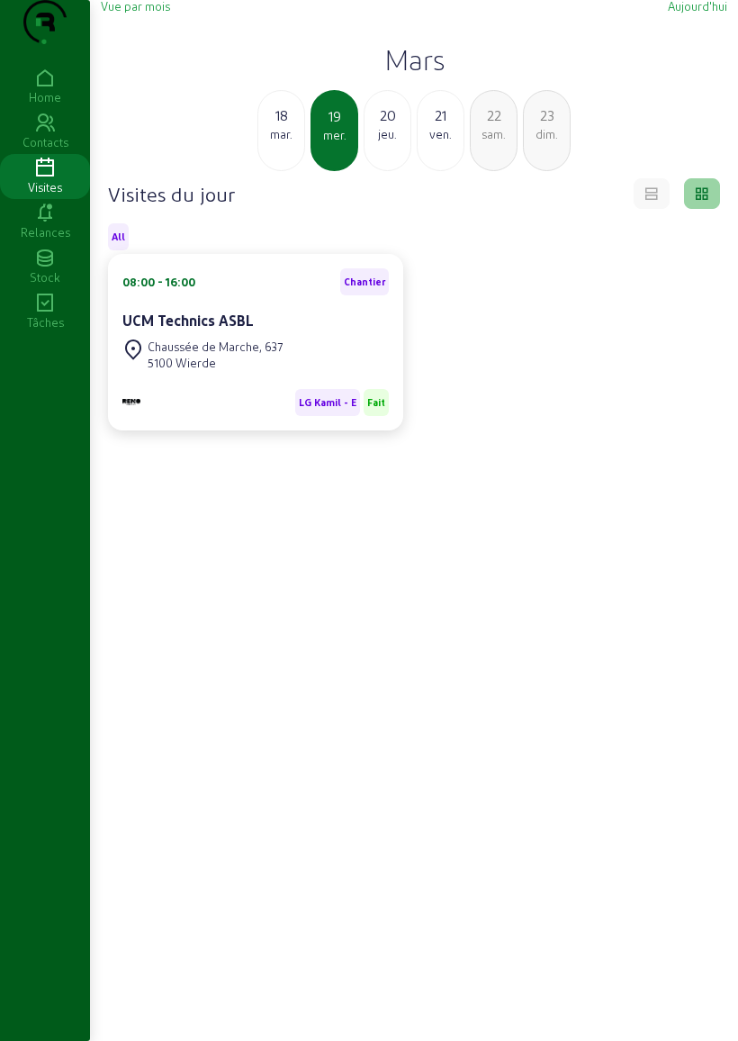
click at [153, 13] on span "Vue par mois" at bounding box center [135, 6] width 69 height 14
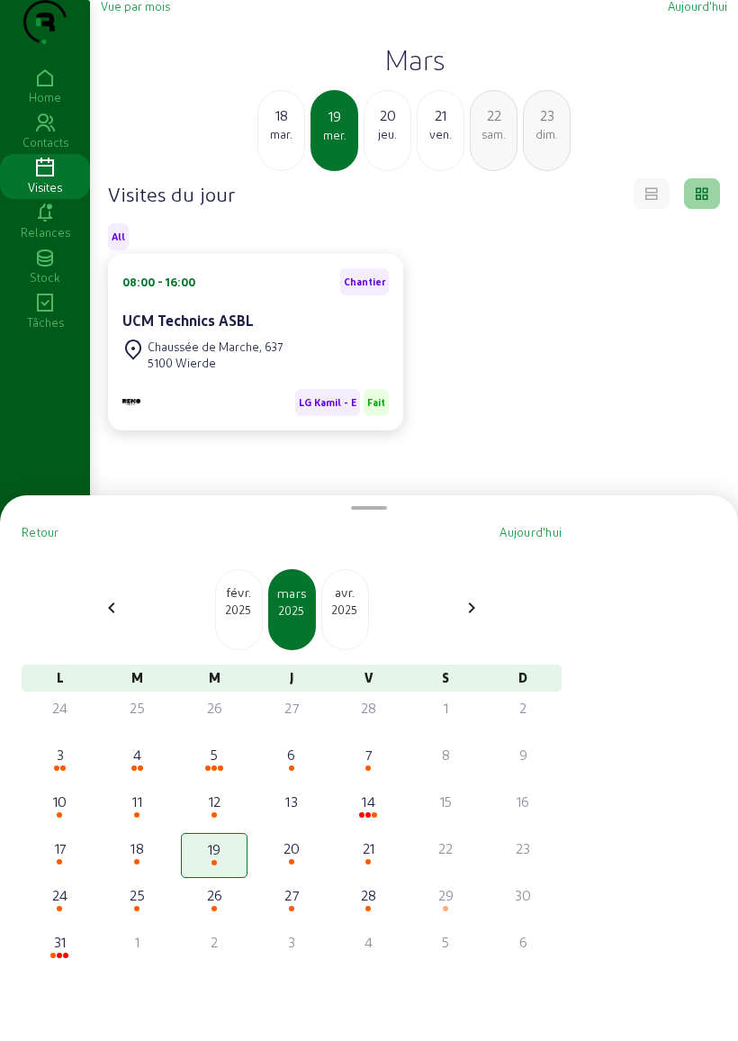
scroll to position [0, 0]
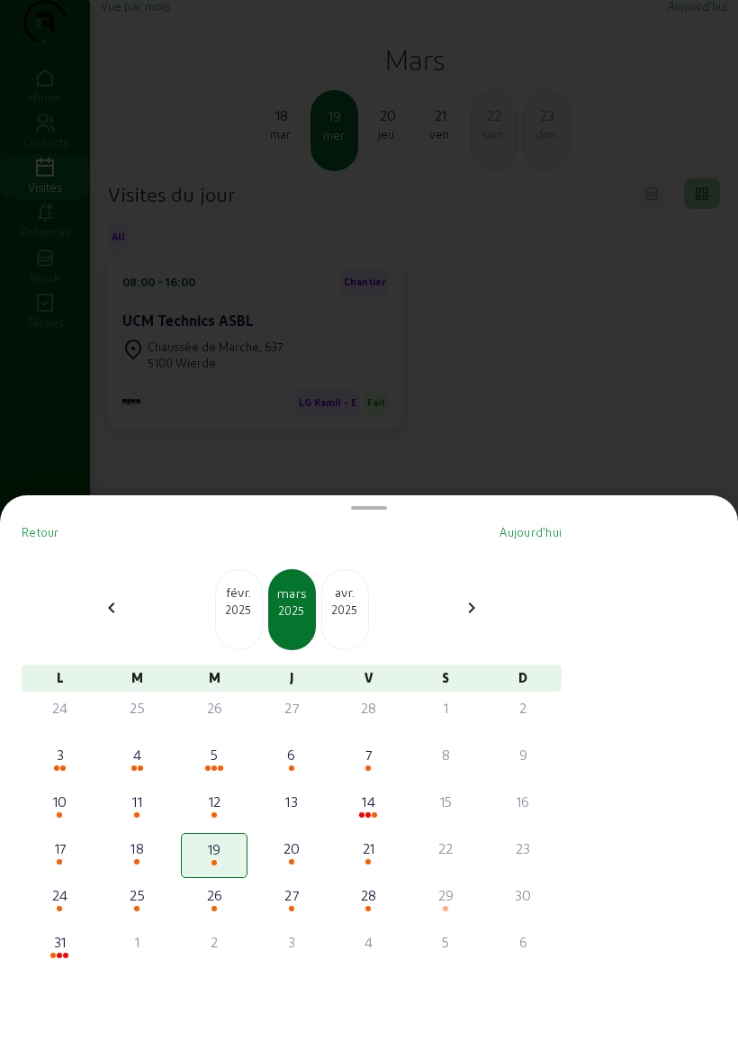
click at [240, 602] on div "2025" at bounding box center [239, 610] width 46 height 16
click at [226, 744] on div "5" at bounding box center [214, 755] width 63 height 22
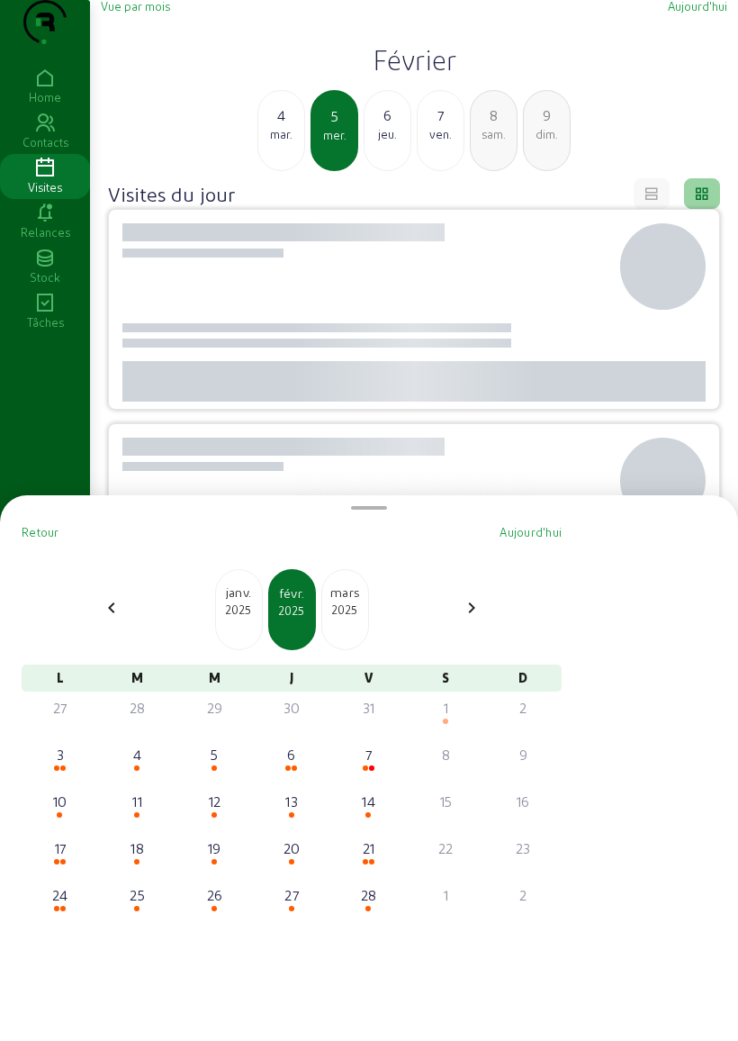
scroll to position [2, 0]
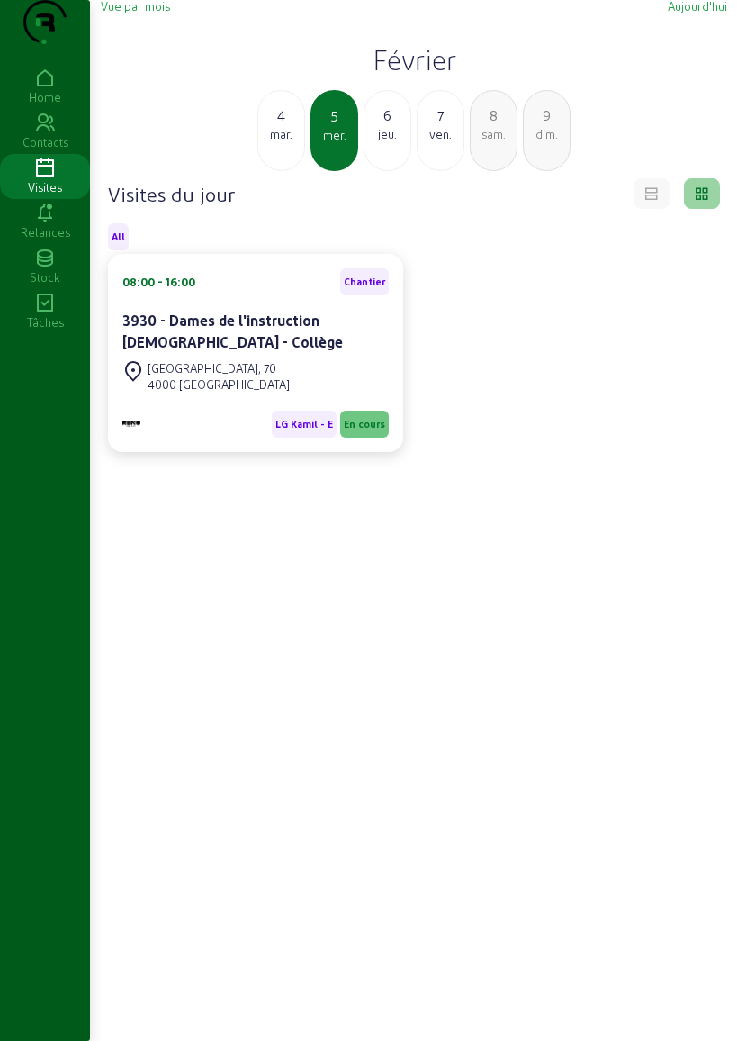
click at [155, 13] on span "Vue par mois" at bounding box center [135, 6] width 69 height 14
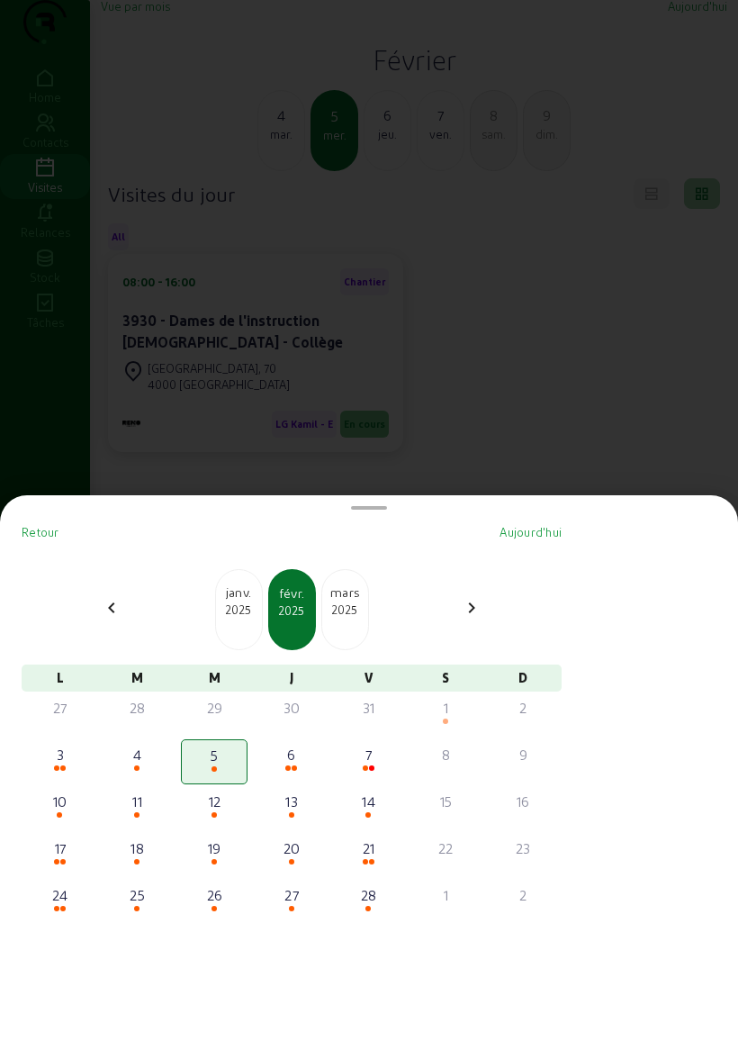
scroll to position [0, 0]
click at [225, 837] on div "19" at bounding box center [214, 848] width 63 height 22
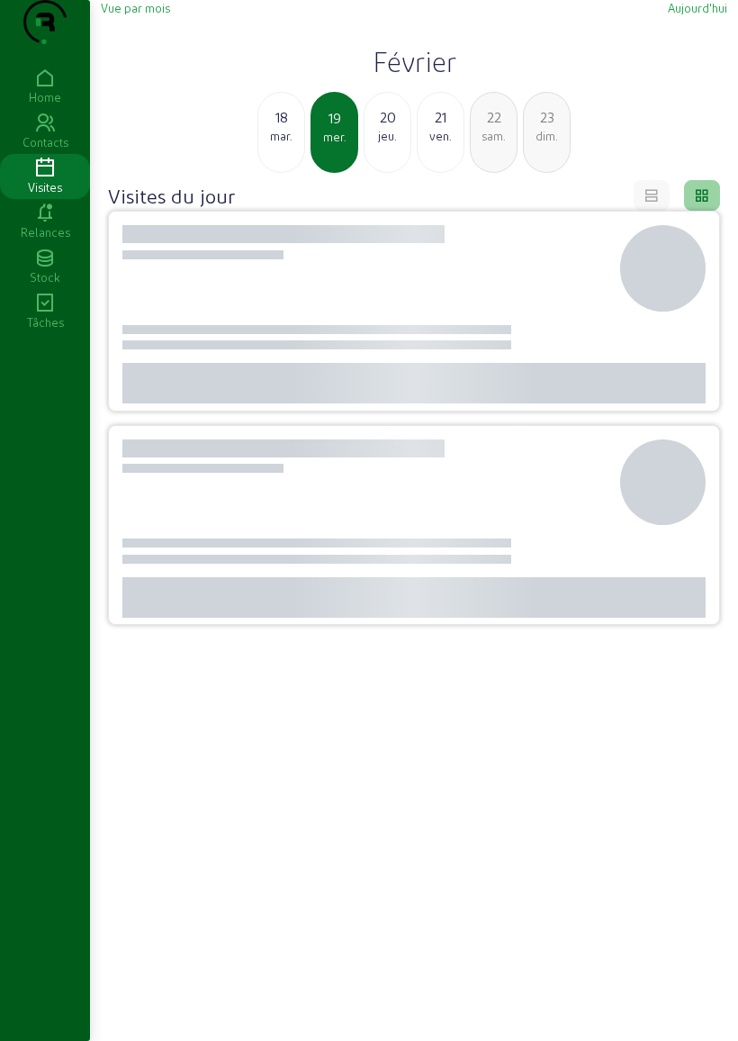
scroll to position [2, 0]
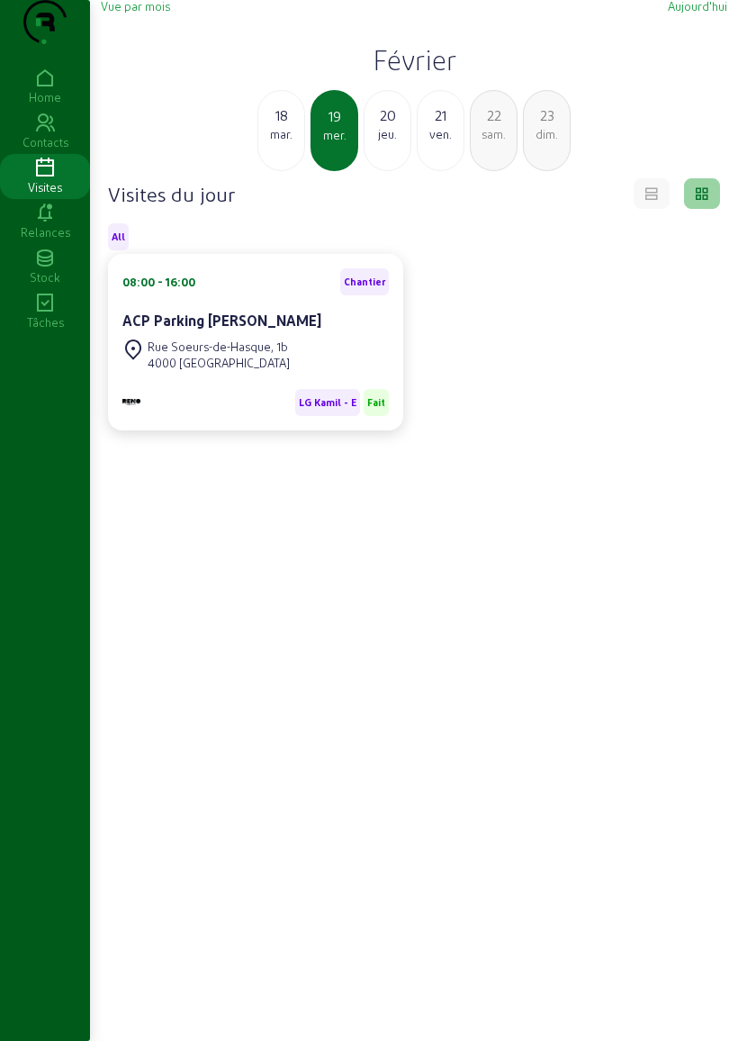
click at [163, 13] on span "Vue par mois" at bounding box center [135, 6] width 69 height 14
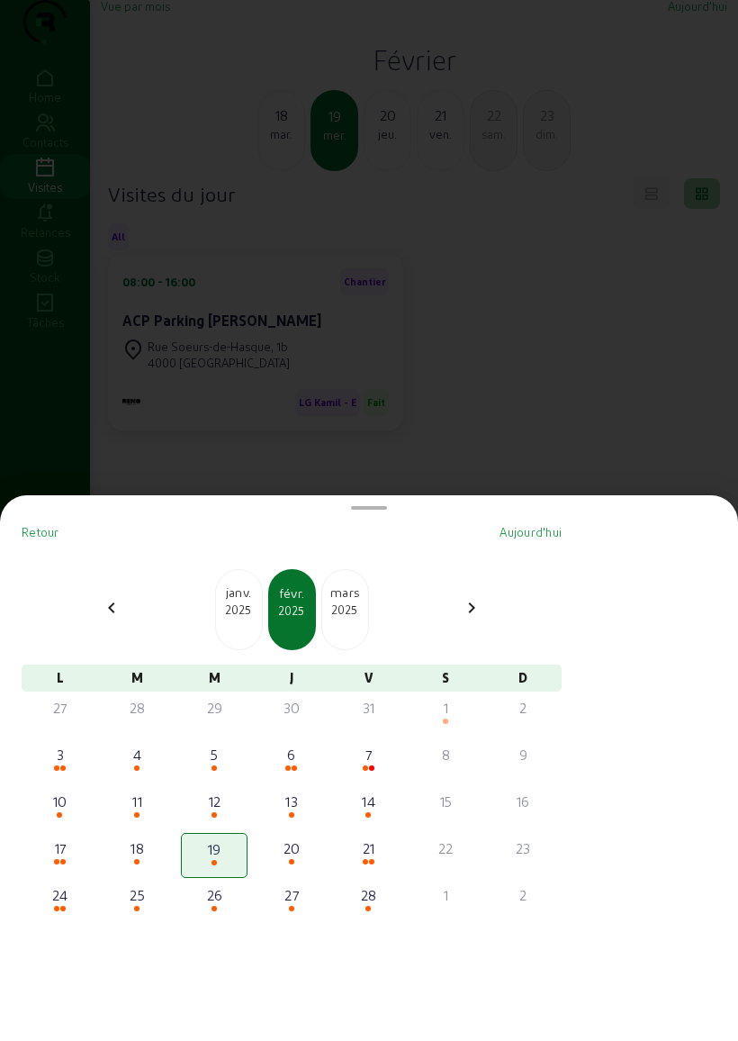
click at [240, 602] on div "2025" at bounding box center [239, 610] width 46 height 16
click at [227, 744] on div "8" at bounding box center [214, 755] width 63 height 22
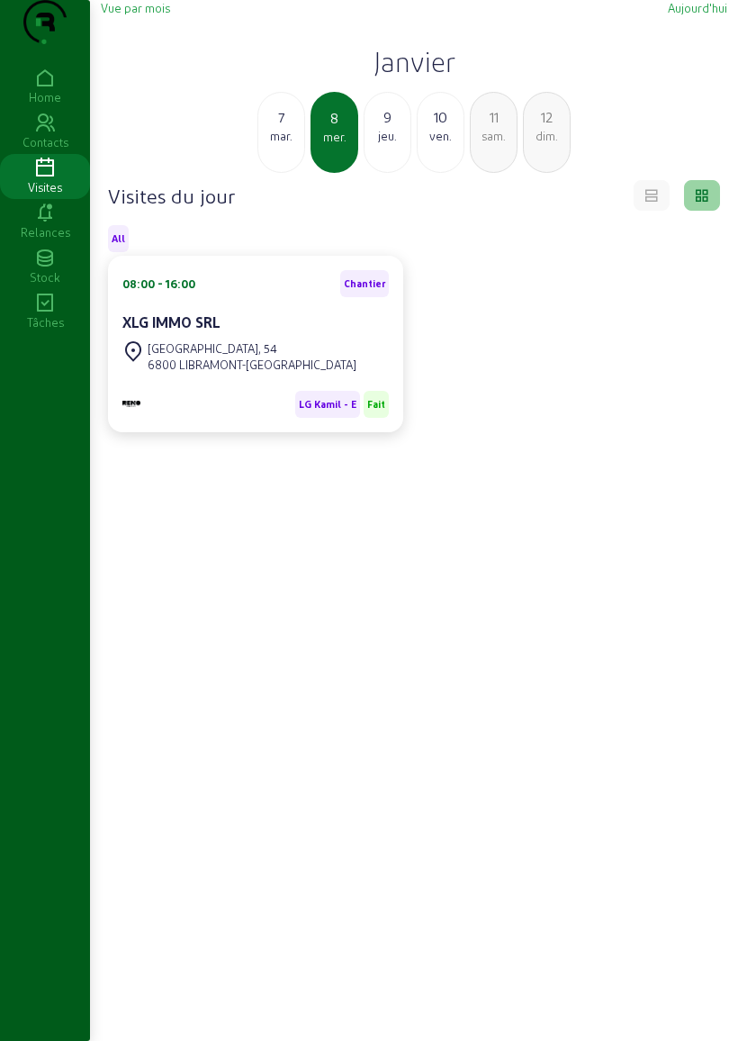
click at [163, 14] on span "Vue par mois" at bounding box center [135, 8] width 69 height 14
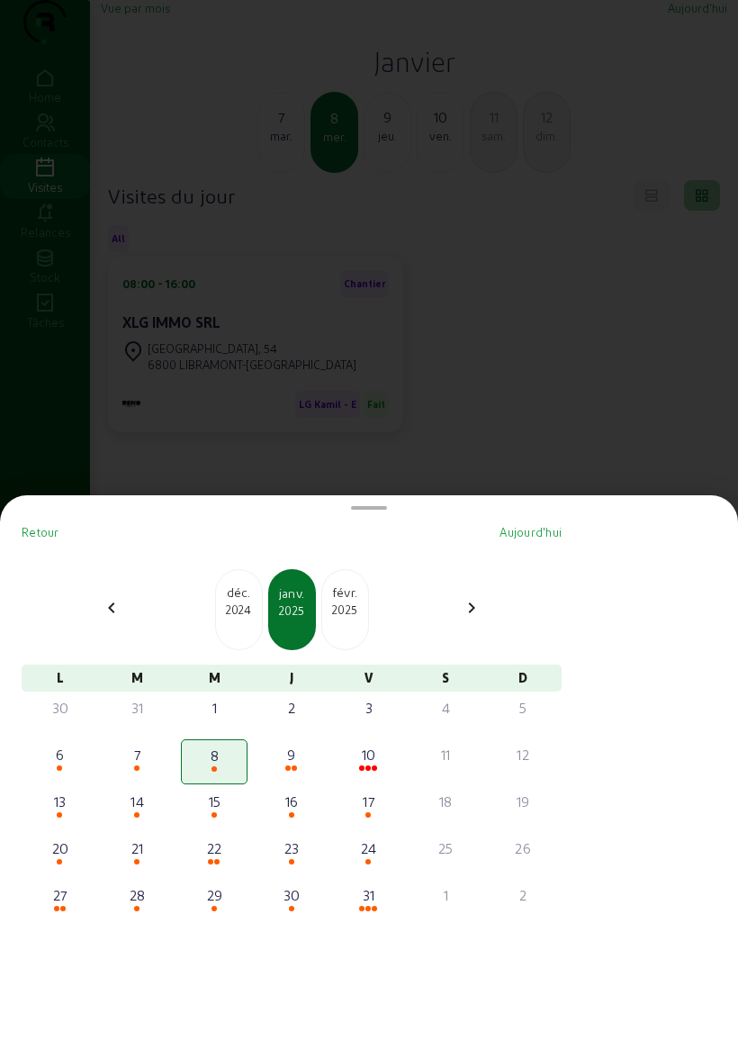
click at [310, 837] on div "23" at bounding box center [291, 848] width 63 height 22
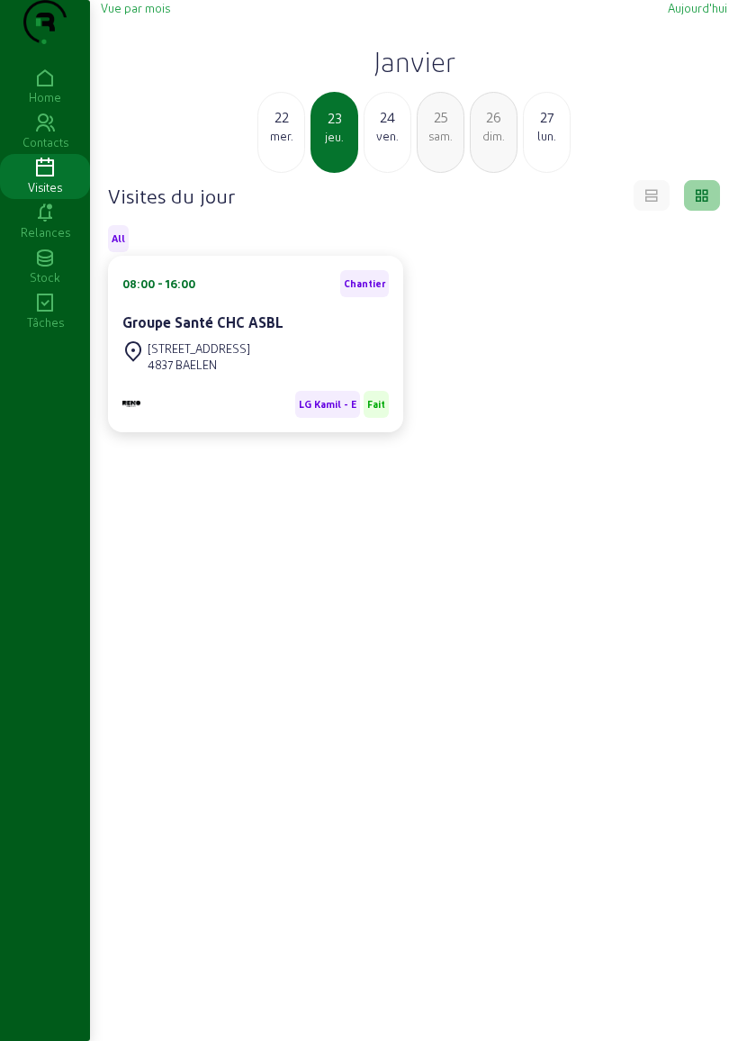
click at [140, 14] on span "Vue par mois" at bounding box center [135, 8] width 69 height 14
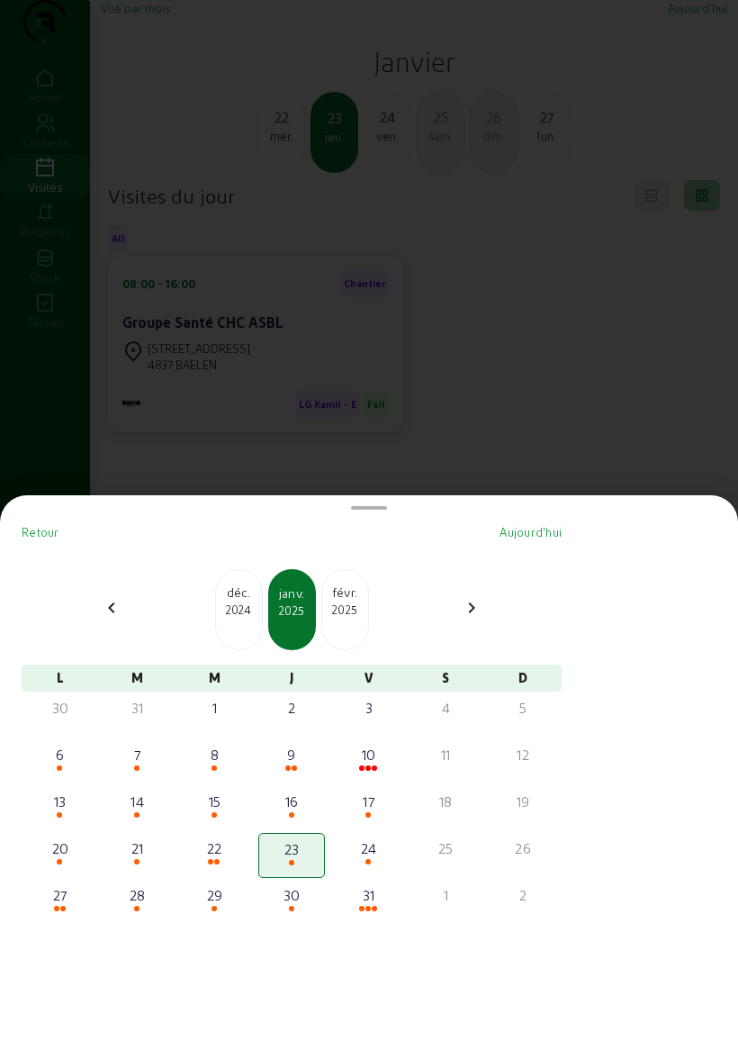
click at [145, 837] on div "21" at bounding box center [137, 848] width 63 height 22
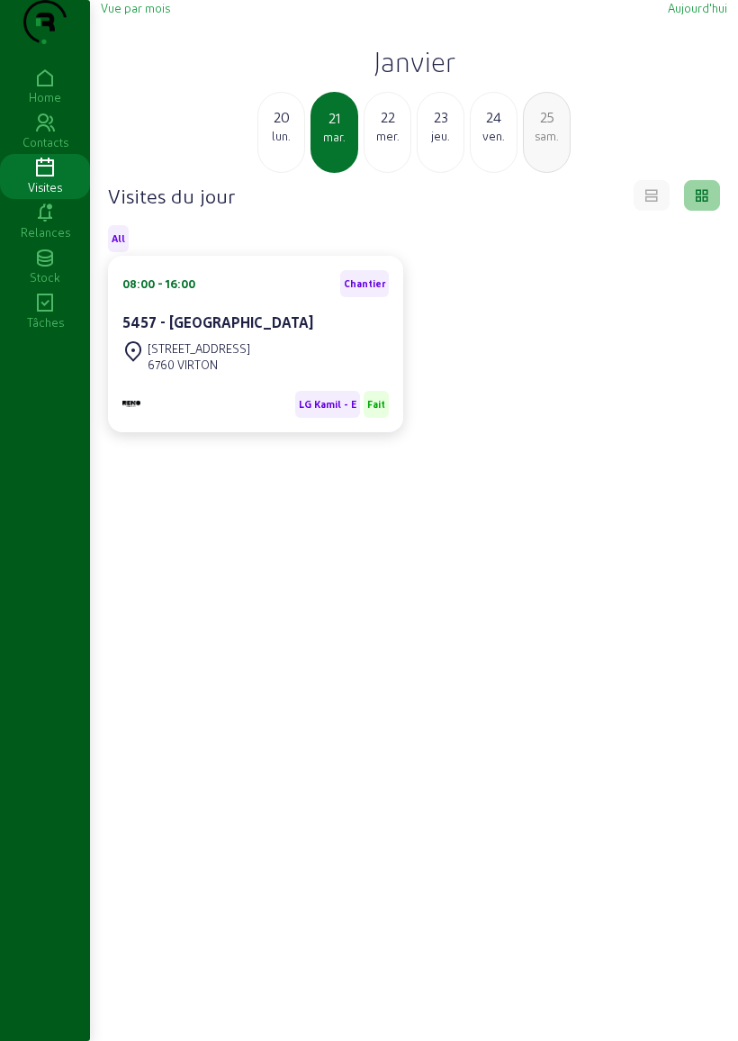
click at [170, 14] on span "Vue par mois" at bounding box center [135, 8] width 69 height 14
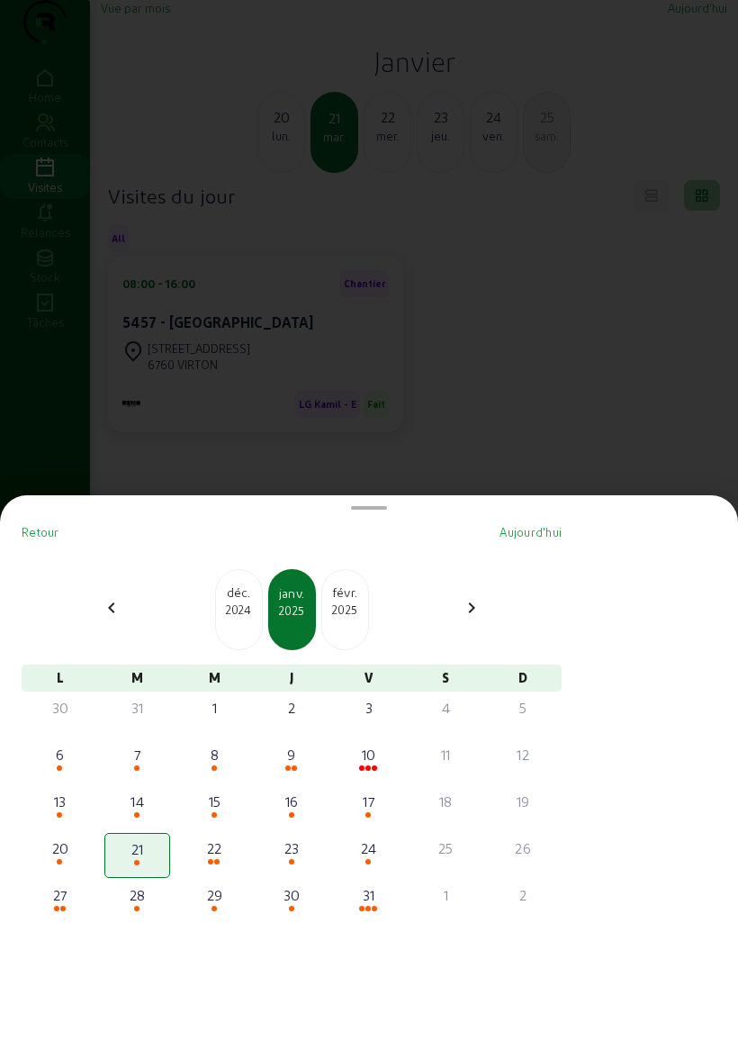
click at [303, 791] on div "16" at bounding box center [291, 802] width 63 height 22
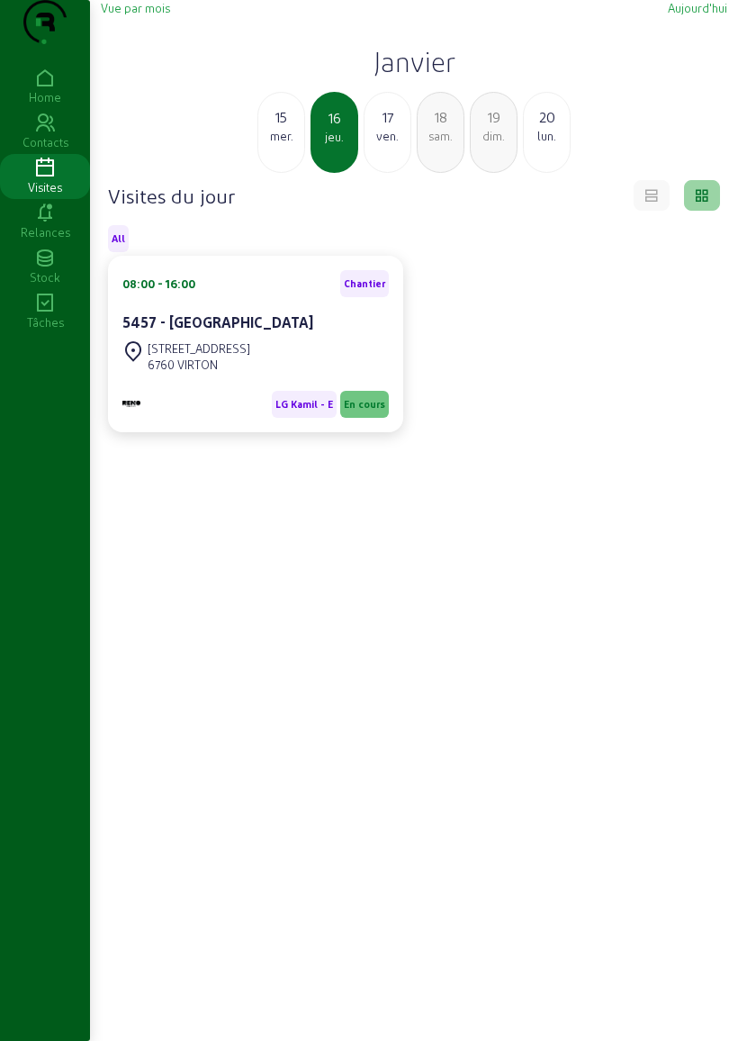
click at [153, 14] on span "Vue par mois" at bounding box center [135, 8] width 69 height 14
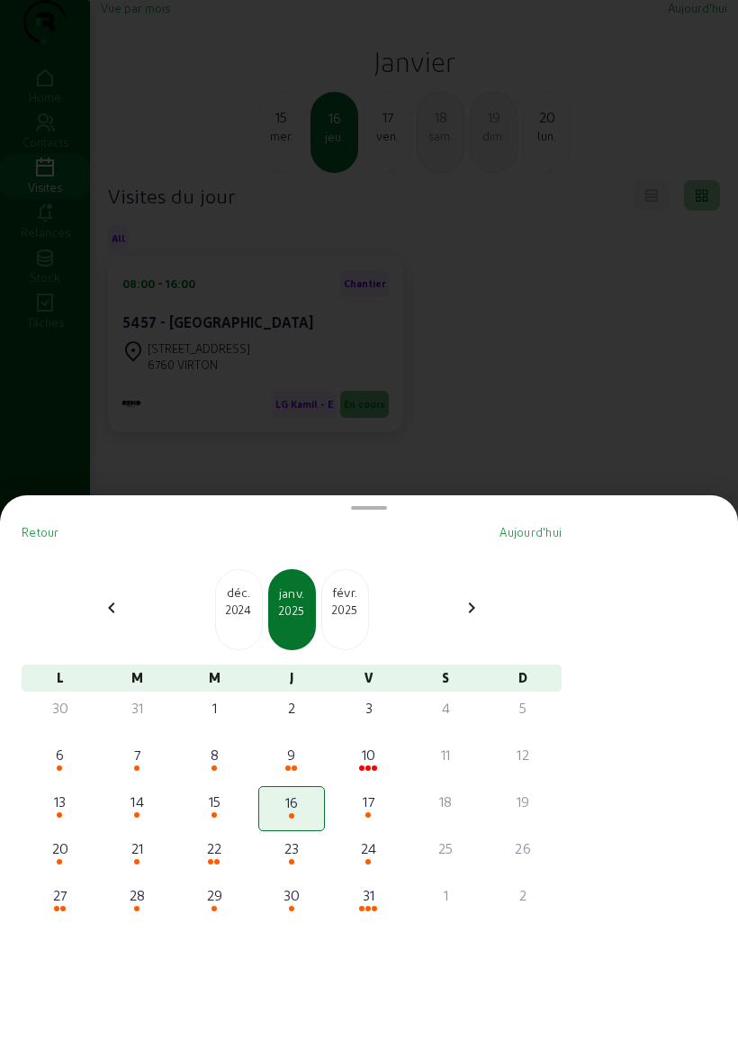
click at [145, 791] on div "14" at bounding box center [137, 802] width 63 height 22
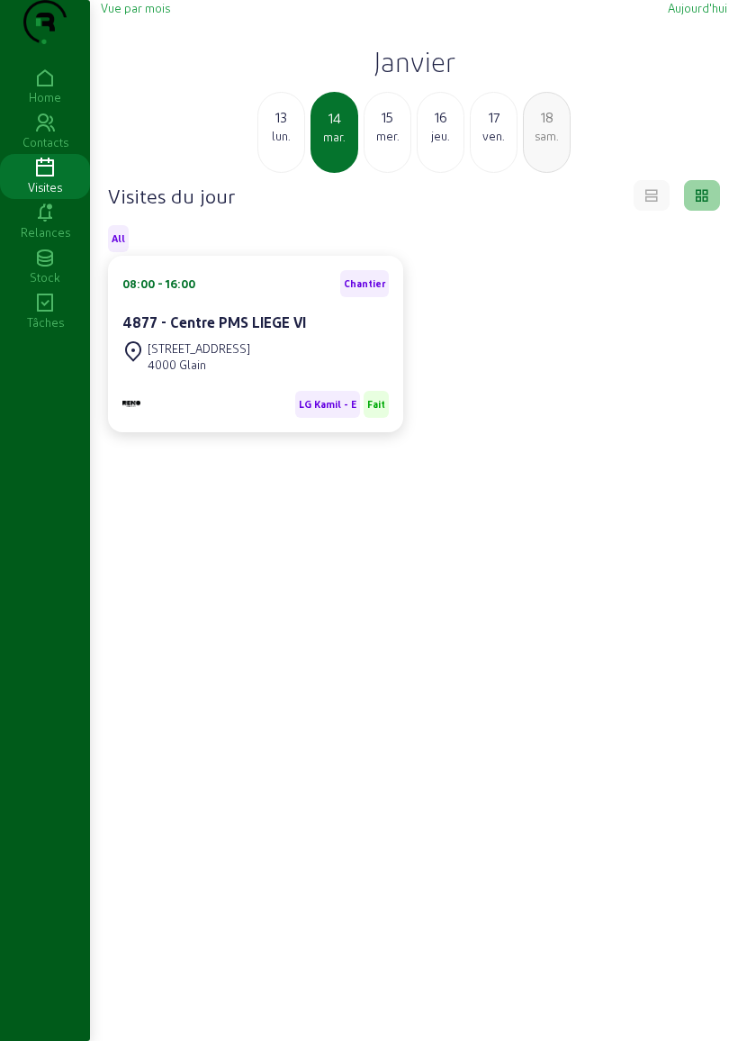
click at [155, 14] on span "Vue par mois" at bounding box center [135, 8] width 69 height 14
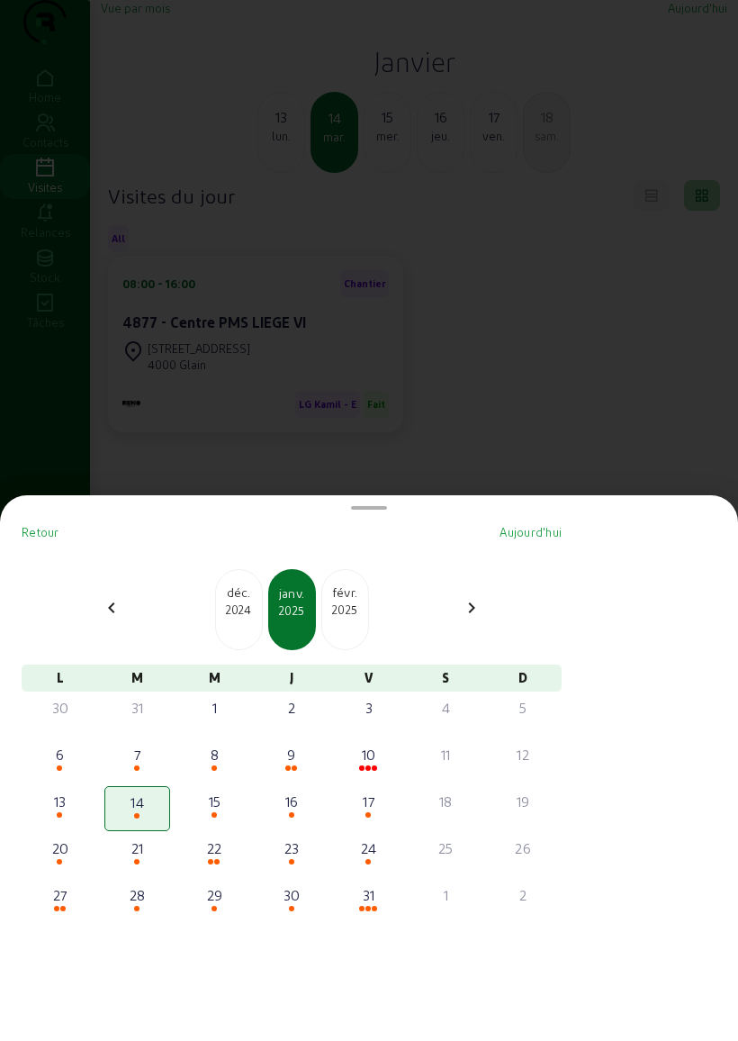
click at [74, 791] on div "13" at bounding box center [60, 802] width 63 height 22
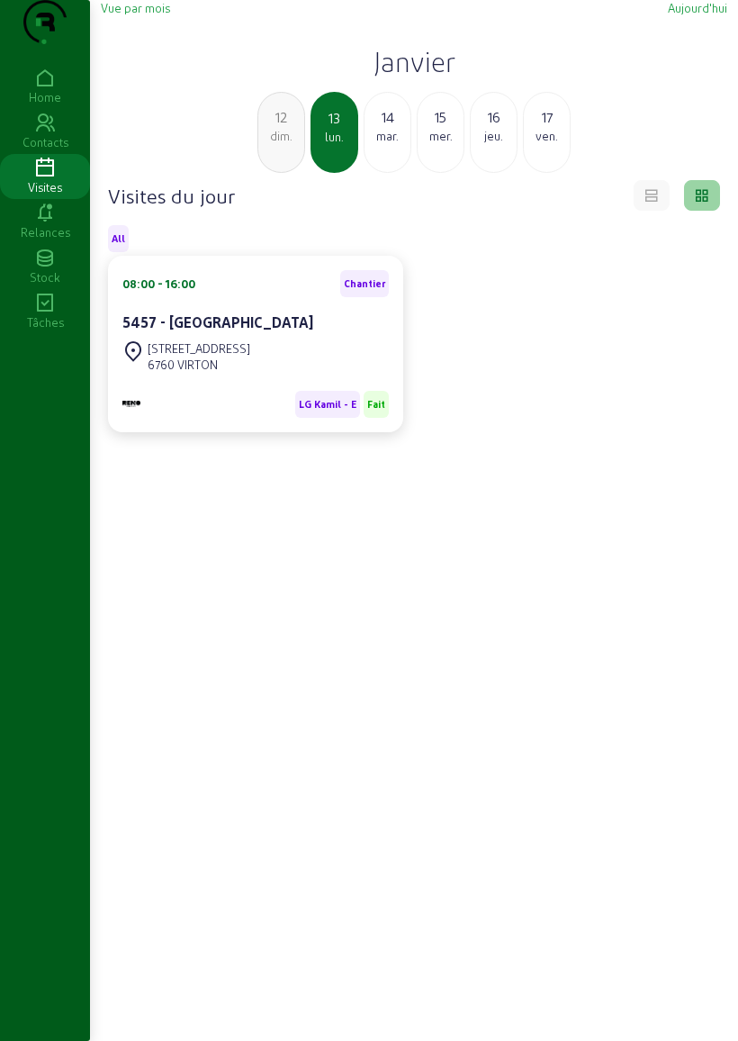
click at [150, 27] on div "Vue par mois [DATE] [DATE] dim. 13 [DATE] mer. 16 jeu. 17 ven. Visites du jour …" at bounding box center [414, 566] width 648 height 1132
click at [145, 14] on span "Vue par mois" at bounding box center [135, 8] width 69 height 14
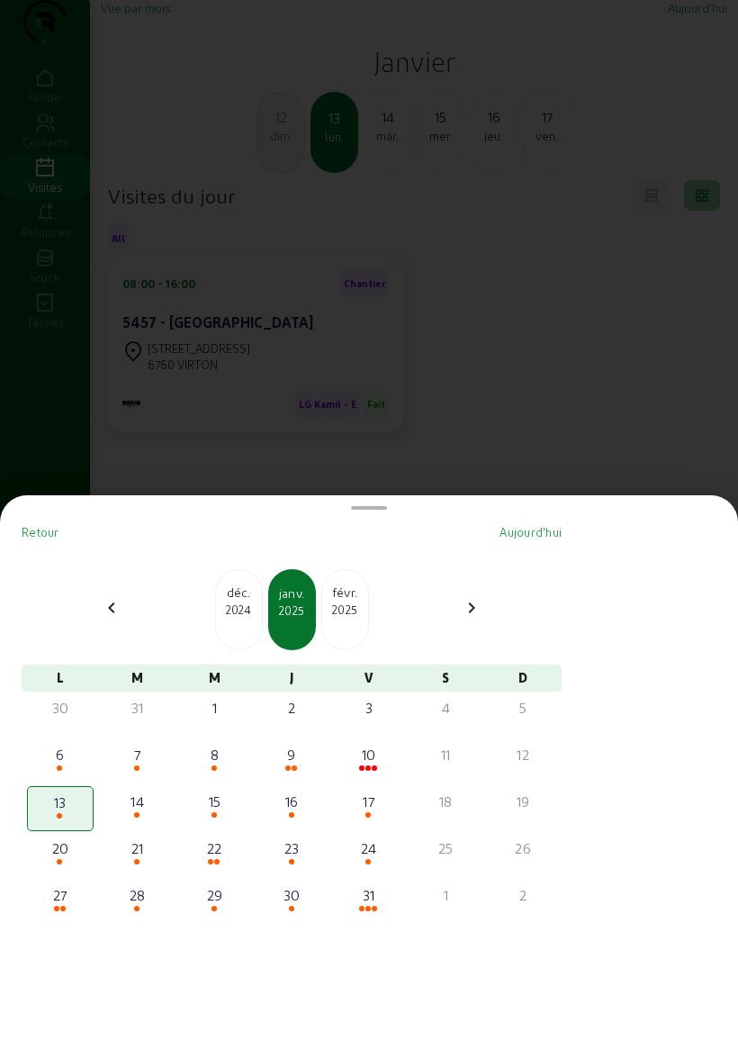
click at [228, 744] on div "8" at bounding box center [214, 755] width 63 height 22
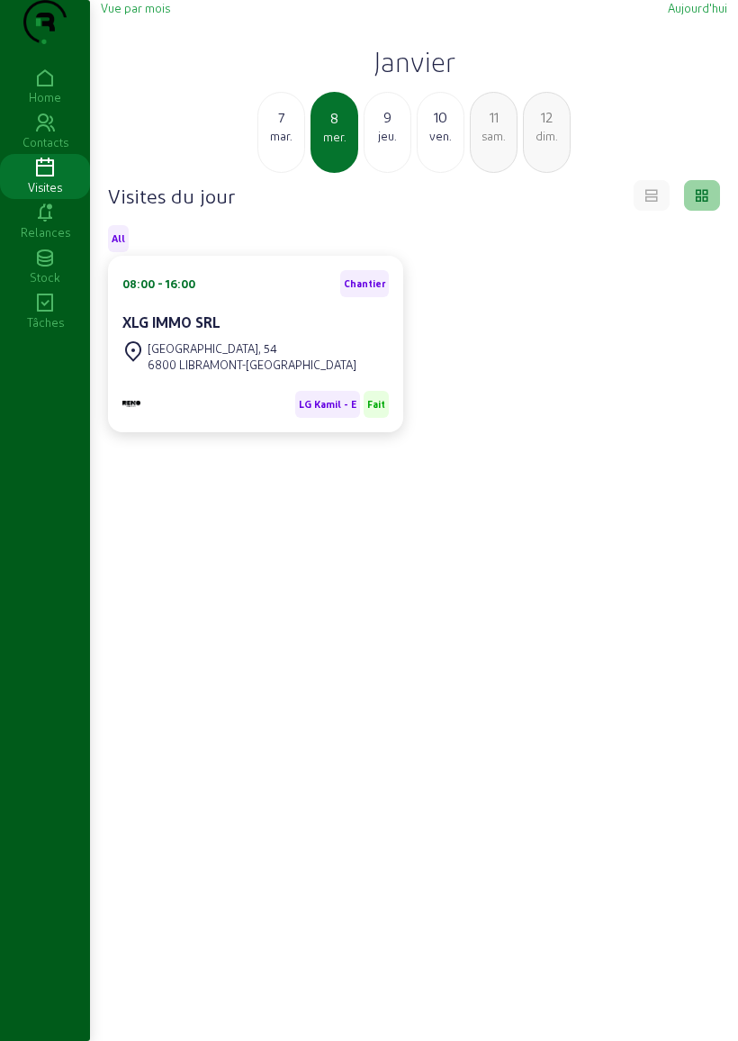
click at [143, 14] on span "Vue par mois" at bounding box center [135, 8] width 69 height 14
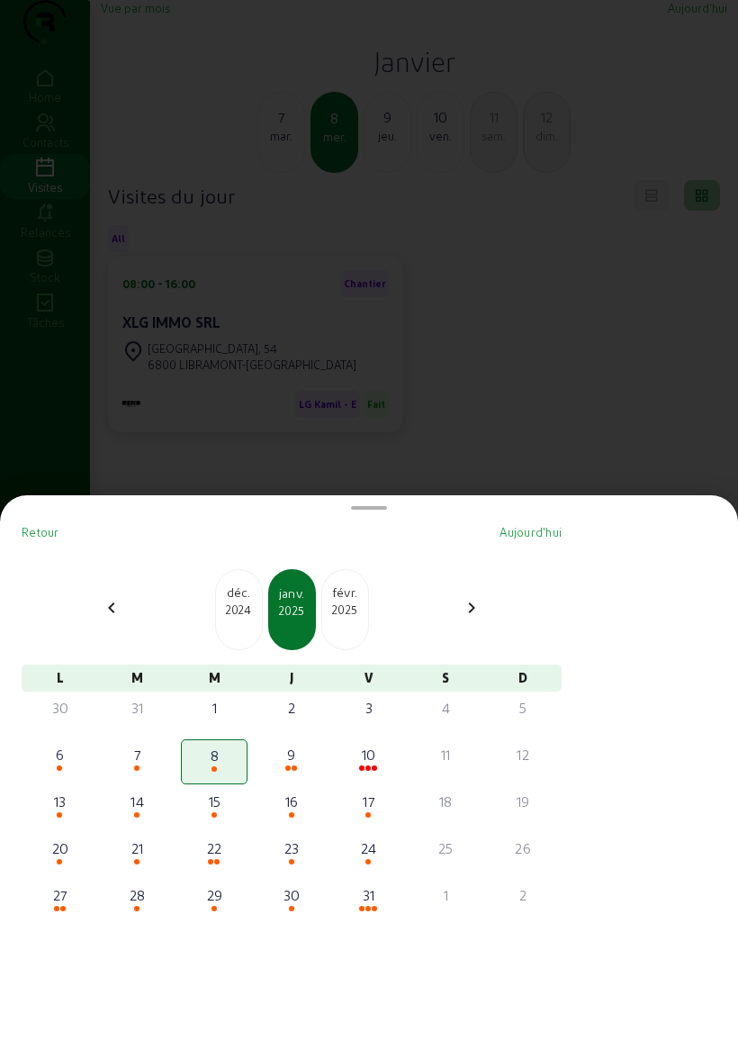
click at [379, 744] on div "10" at bounding box center [369, 755] width 63 height 22
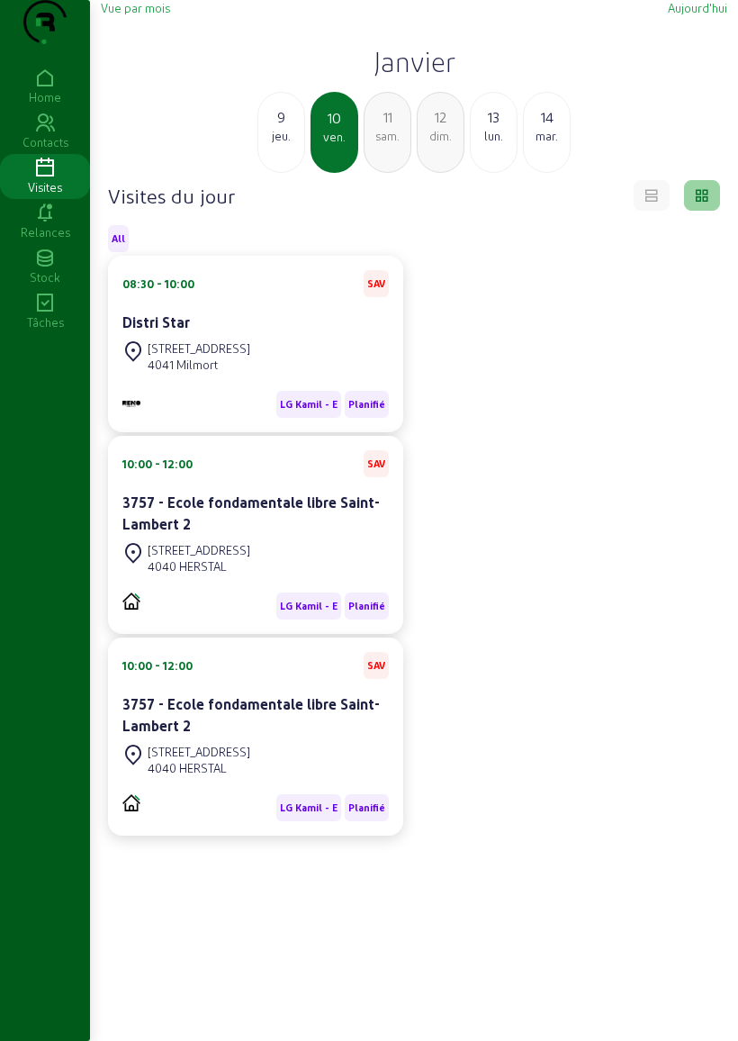
click at [133, 14] on span "Vue par mois" at bounding box center [135, 8] width 69 height 14
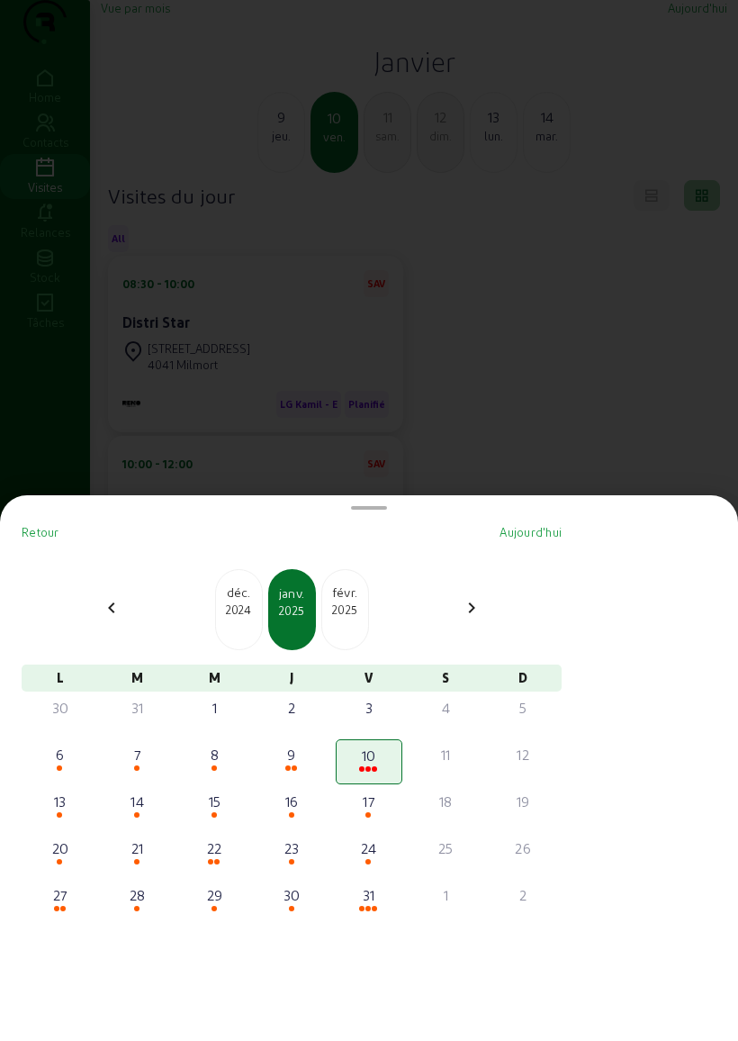
click at [149, 906] on div at bounding box center [137, 909] width 63 height 6
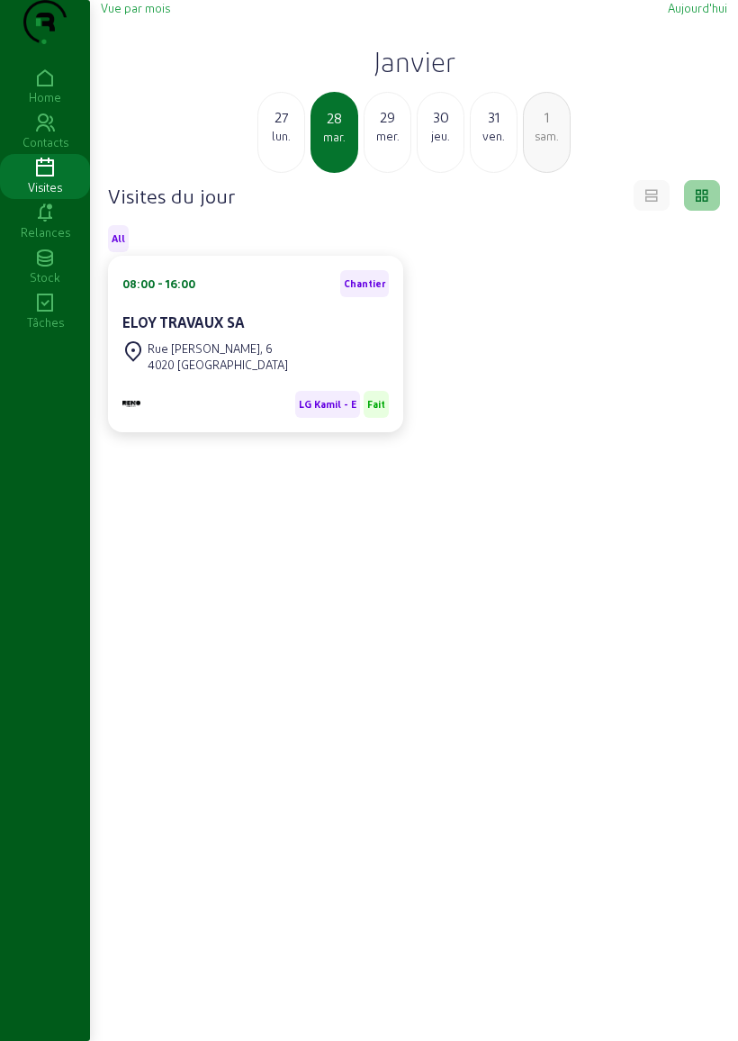
click at [234, 373] on div "4020 [GEOGRAPHIC_DATA]" at bounding box center [218, 365] width 140 height 16
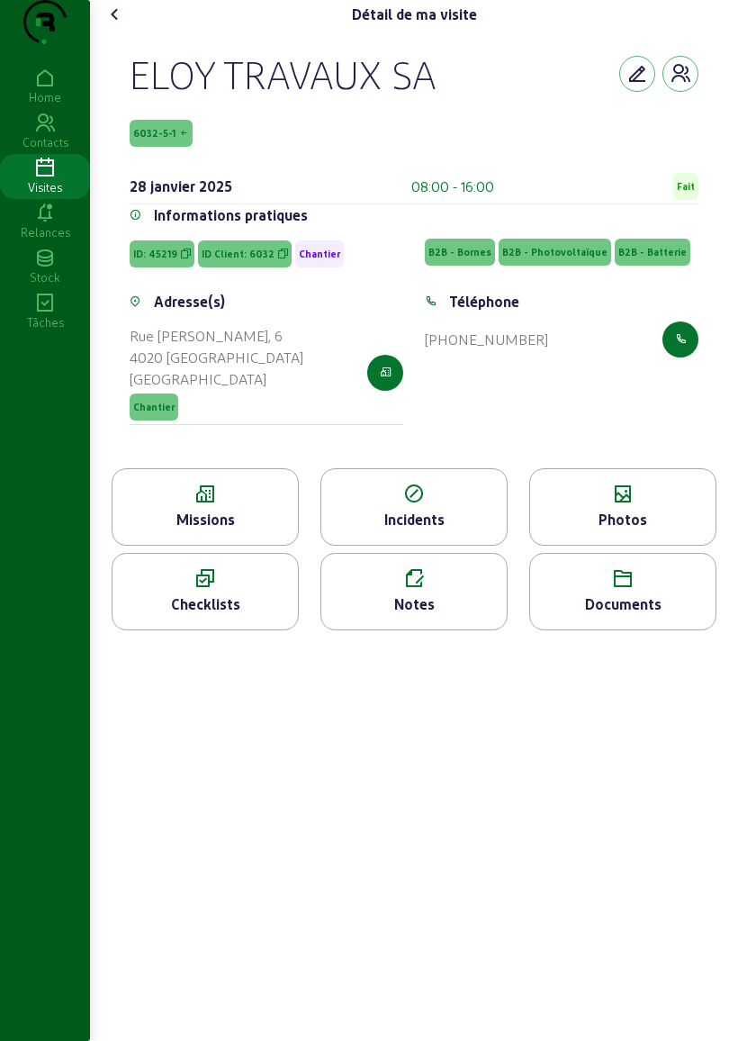
click at [387, 381] on icon "button" at bounding box center [386, 373] width 12 height 16
click at [107, 29] on cam-font-icon at bounding box center [115, 14] width 29 height 29
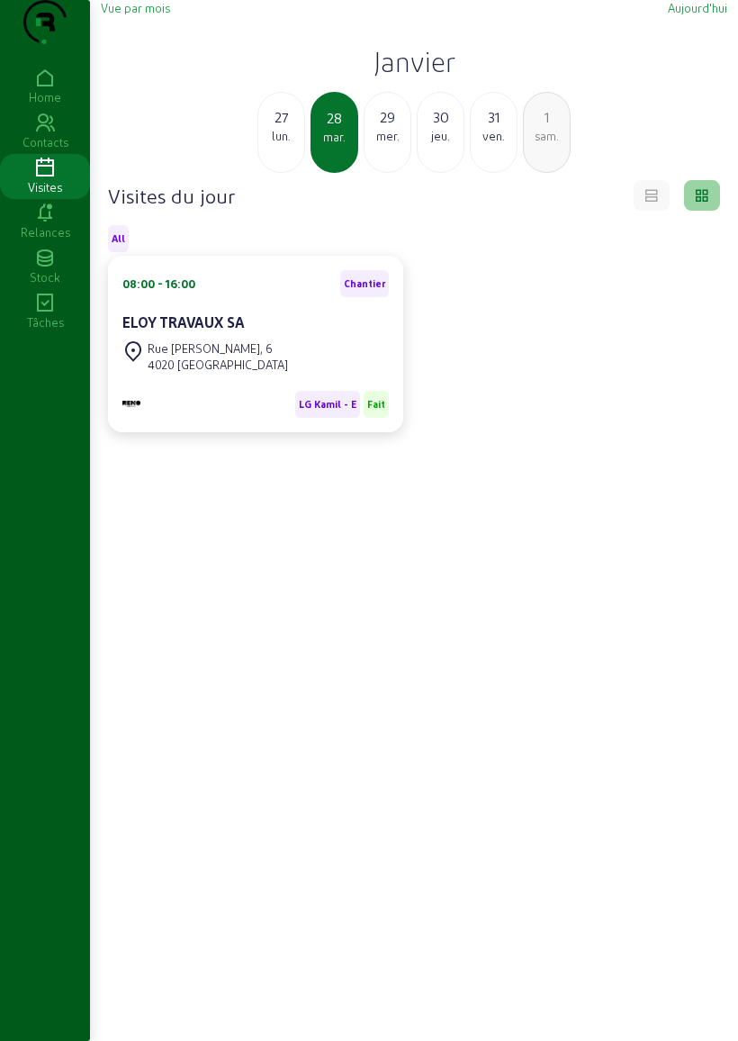
click at [155, 14] on span "Vue par mois" at bounding box center [135, 8] width 69 height 14
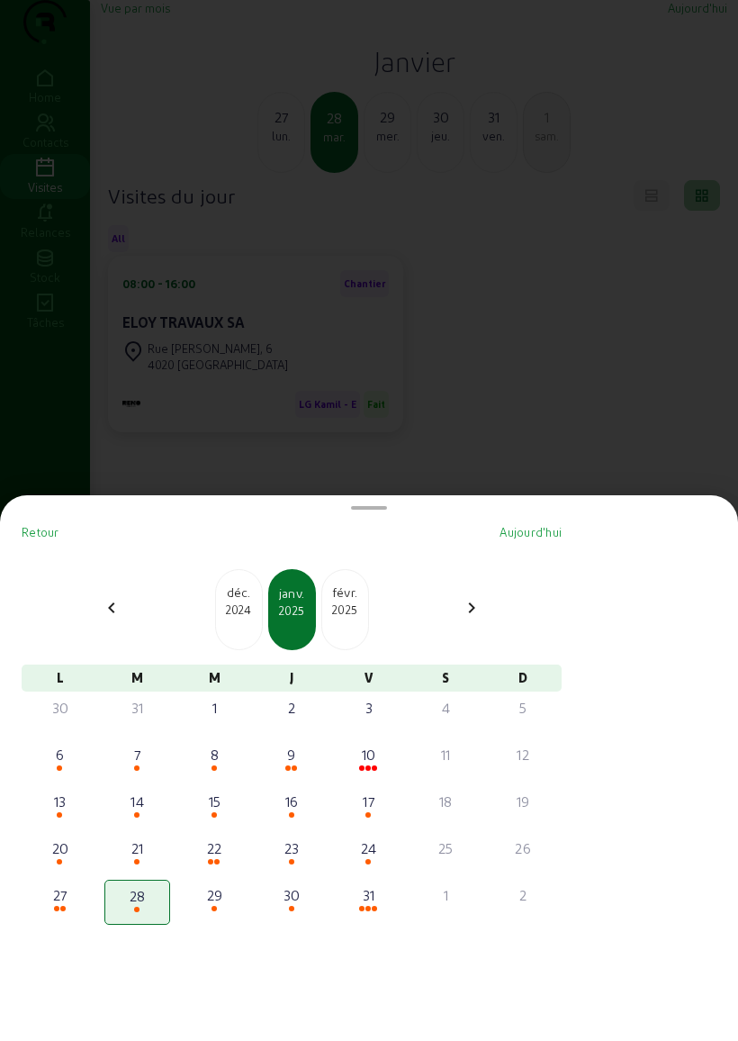
click at [483, 597] on mat-icon "chevron_right" at bounding box center [472, 608] width 22 height 22
click at [480, 597] on mat-icon "chevron_right" at bounding box center [472, 608] width 22 height 22
click at [483, 597] on mat-icon "chevron_right" at bounding box center [472, 608] width 22 height 22
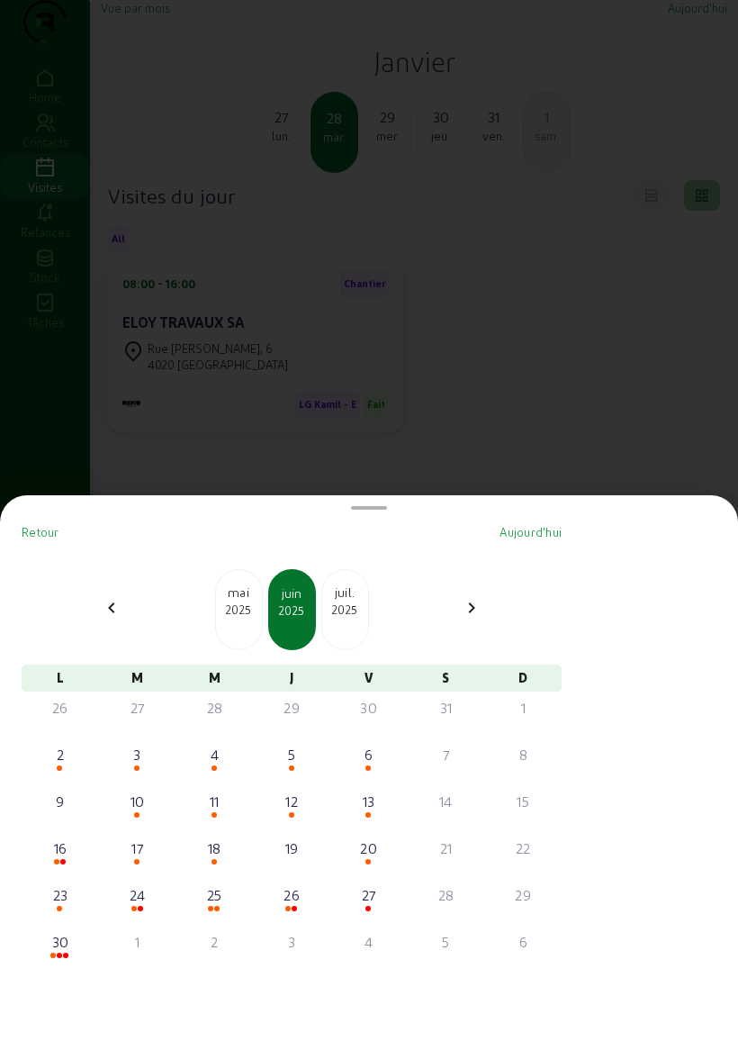
click at [483, 597] on mat-icon "chevron_right" at bounding box center [472, 608] width 22 height 22
click at [493, 597] on div "chevron_right" at bounding box center [471, 610] width 43 height 26
click at [224, 744] on div "10" at bounding box center [214, 755] width 63 height 22
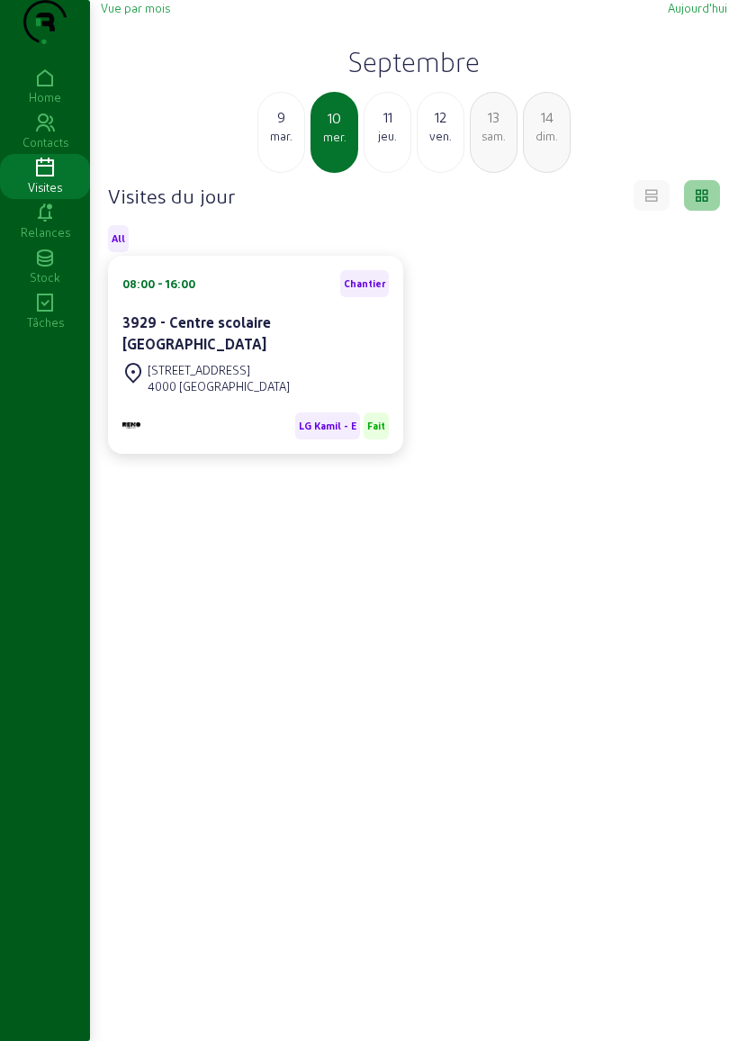
click at [245, 394] on div "4000 [GEOGRAPHIC_DATA]" at bounding box center [219, 386] width 142 height 16
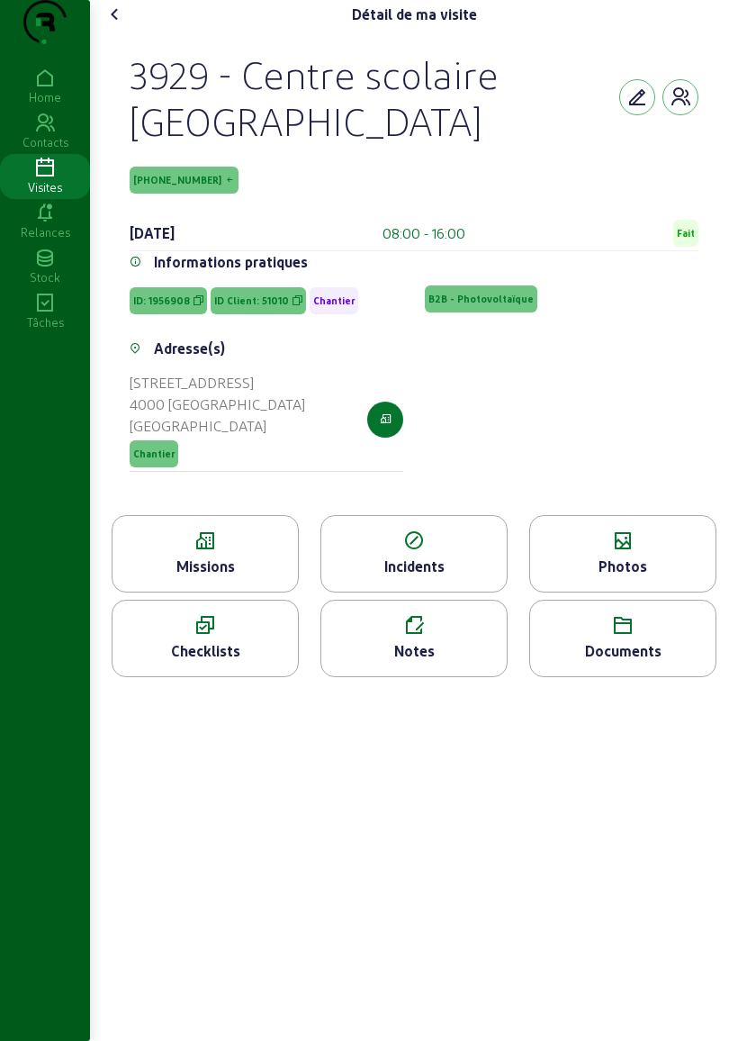
click at [389, 428] on icon "button" at bounding box center [386, 420] width 12 height 16
click at [126, 25] on icon at bounding box center [115, 15] width 22 height 22
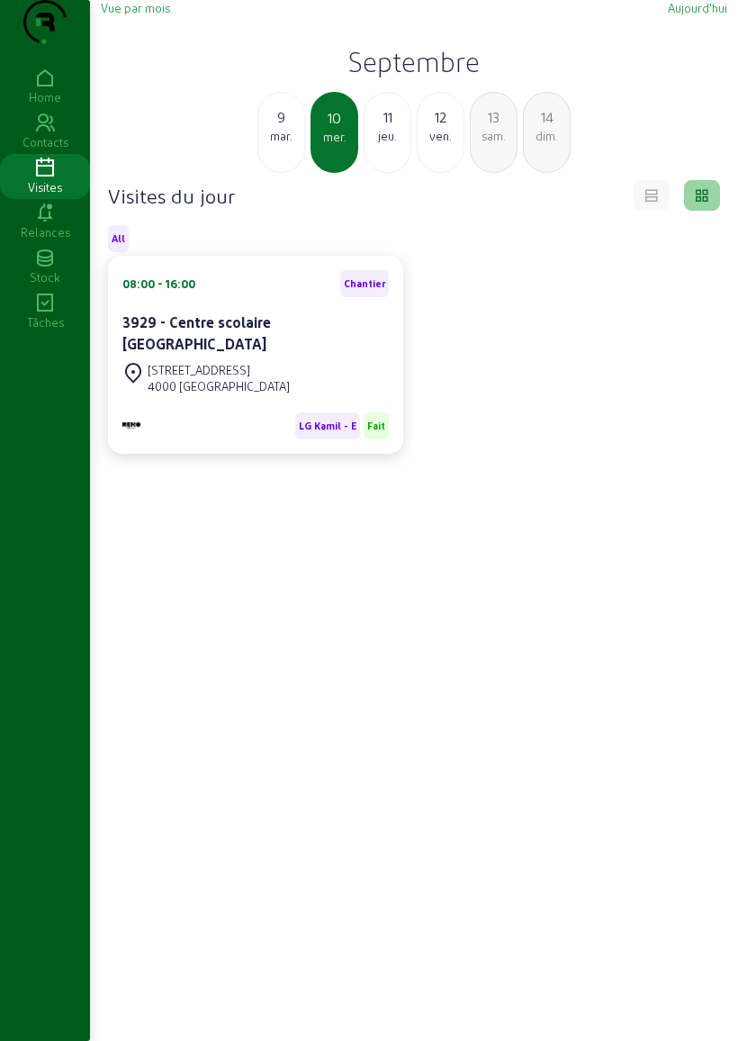
click at [276, 128] on div "9" at bounding box center [281, 117] width 46 height 22
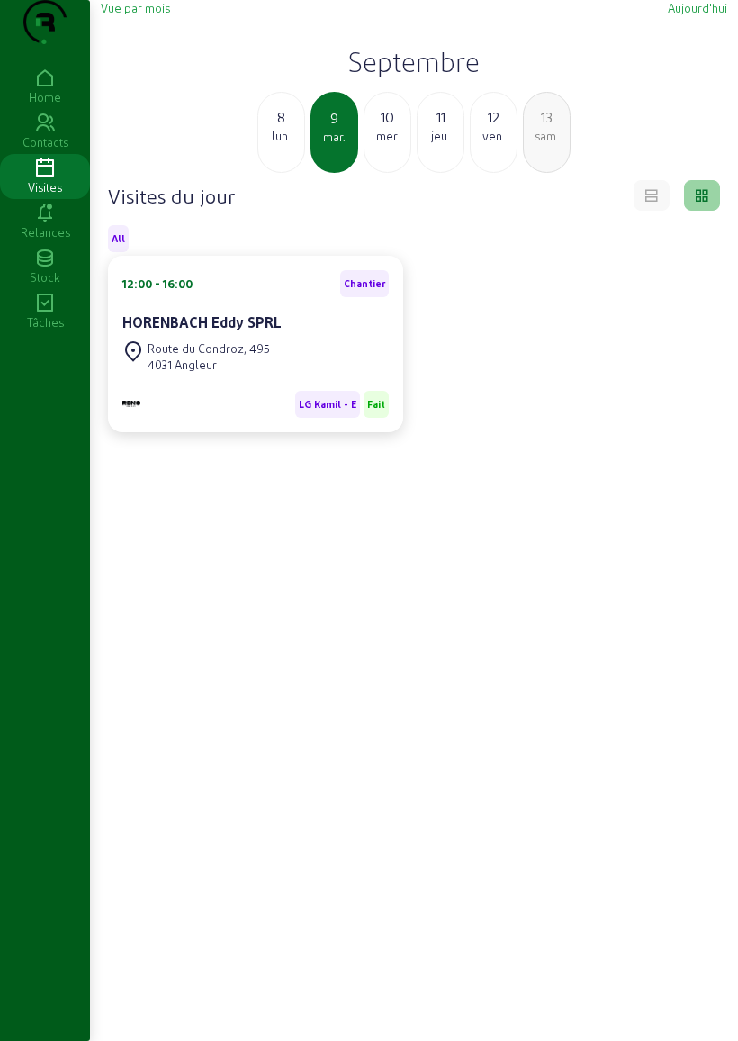
click at [251, 357] on div "Route du Condroz, 495" at bounding box center [209, 348] width 122 height 16
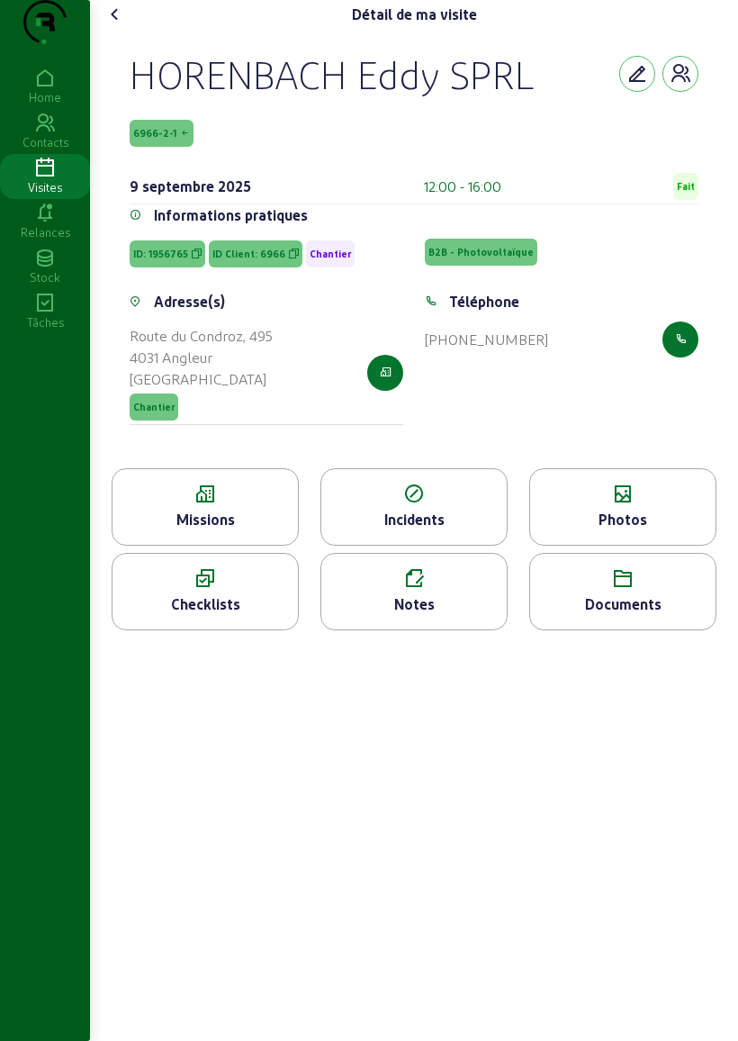
click at [242, 530] on div "Missions" at bounding box center [206, 520] width 186 height 22
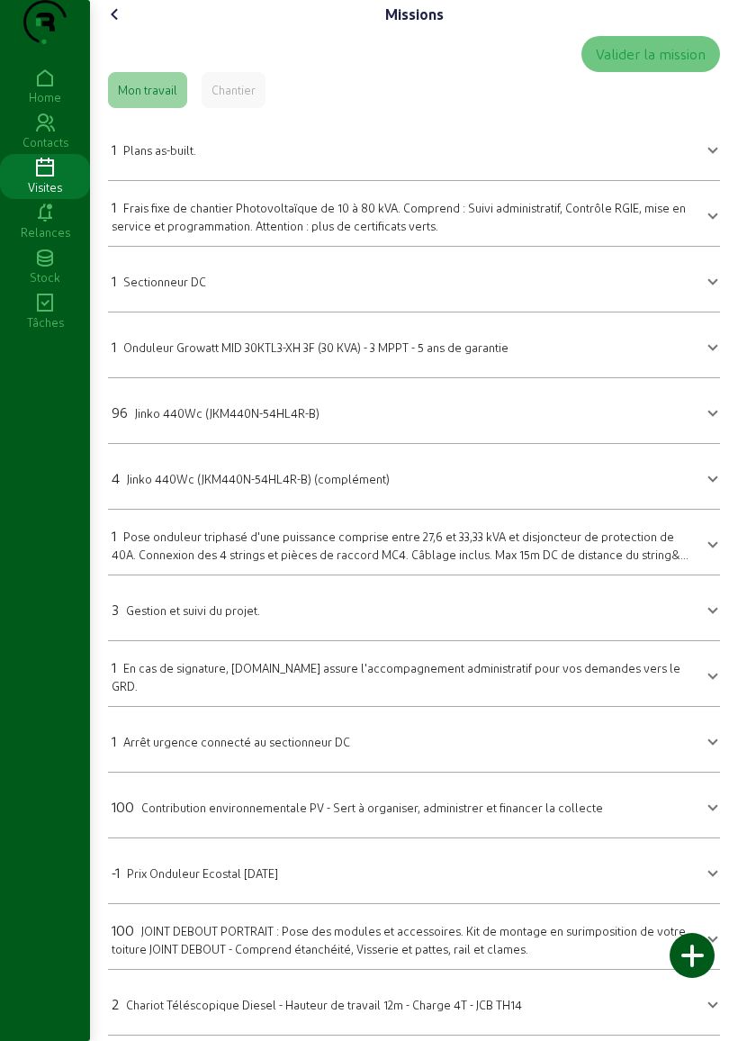
click at [126, 25] on icon at bounding box center [115, 15] width 22 height 22
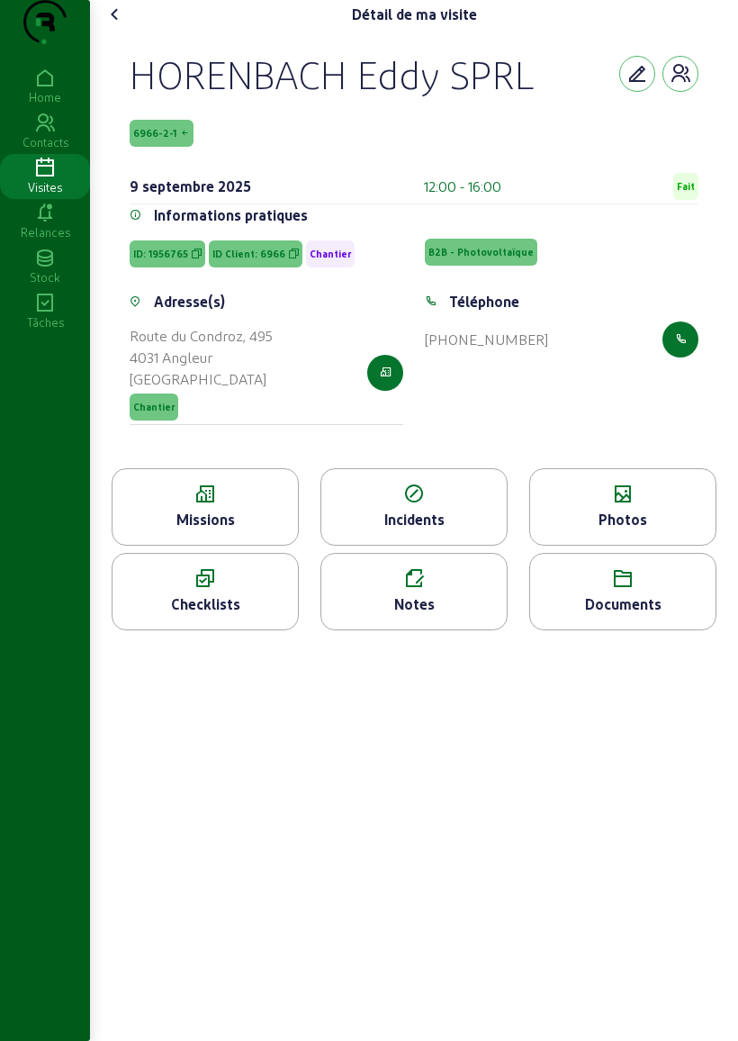
click at [385, 381] on icon "button" at bounding box center [386, 373] width 12 height 16
click at [109, 25] on icon at bounding box center [115, 15] width 22 height 22
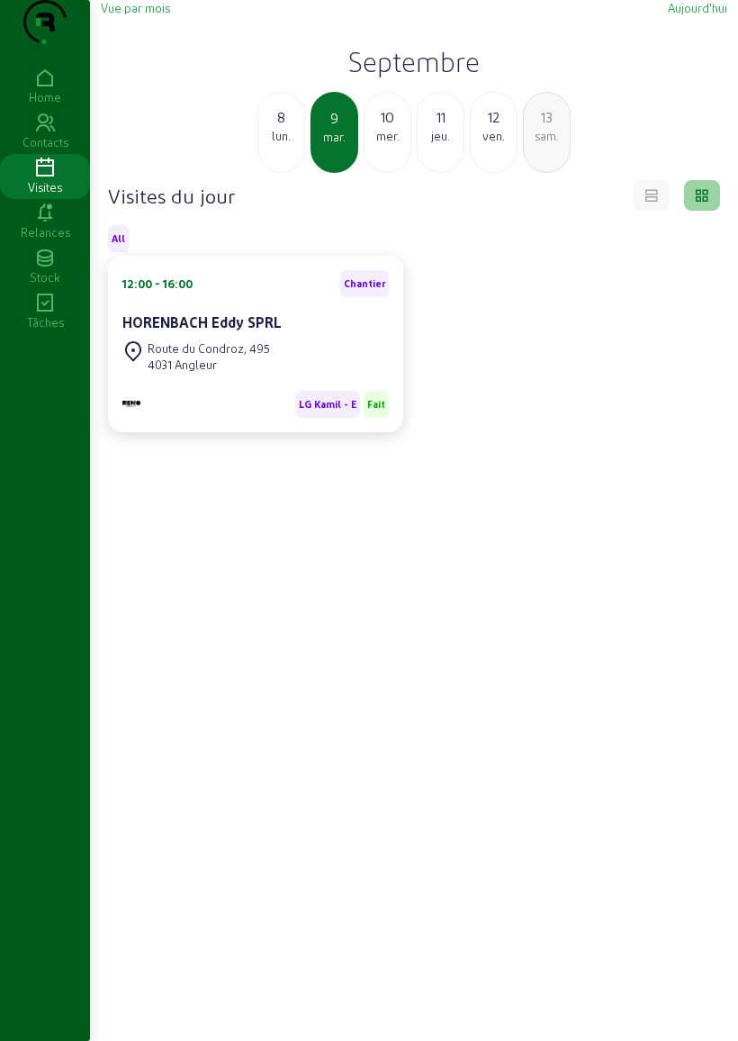
click at [287, 128] on div "8" at bounding box center [281, 117] width 46 height 22
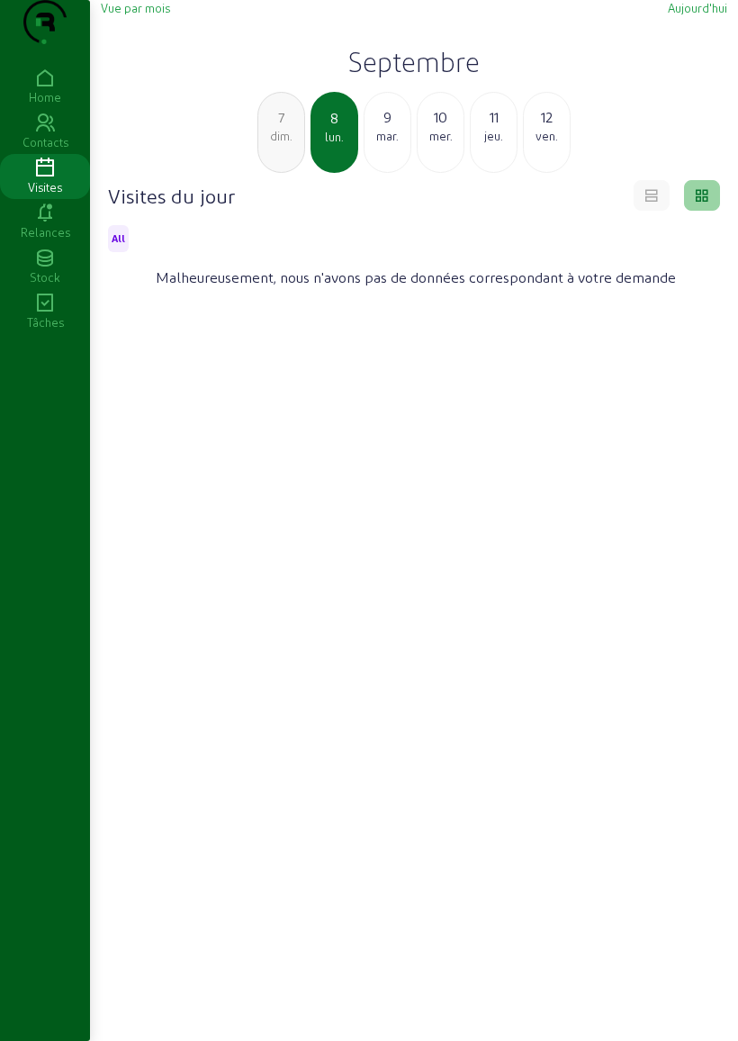
click at [140, 14] on span "Vue par mois" at bounding box center [135, 8] width 69 height 14
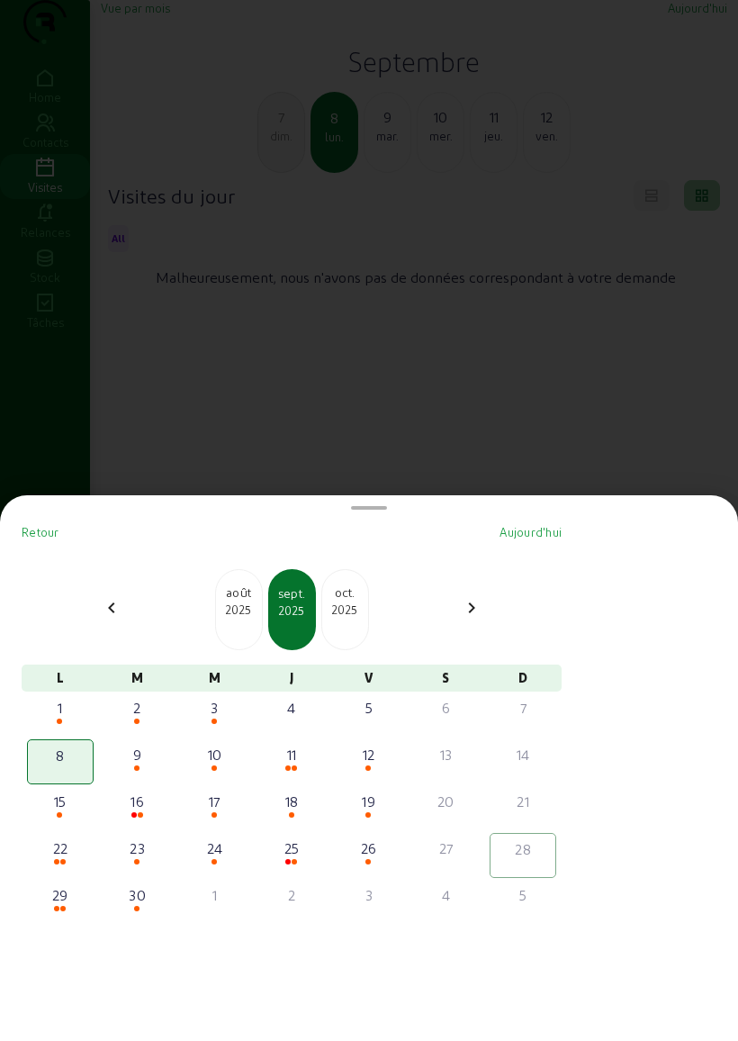
click at [144, 697] on div "2" at bounding box center [137, 708] width 63 height 22
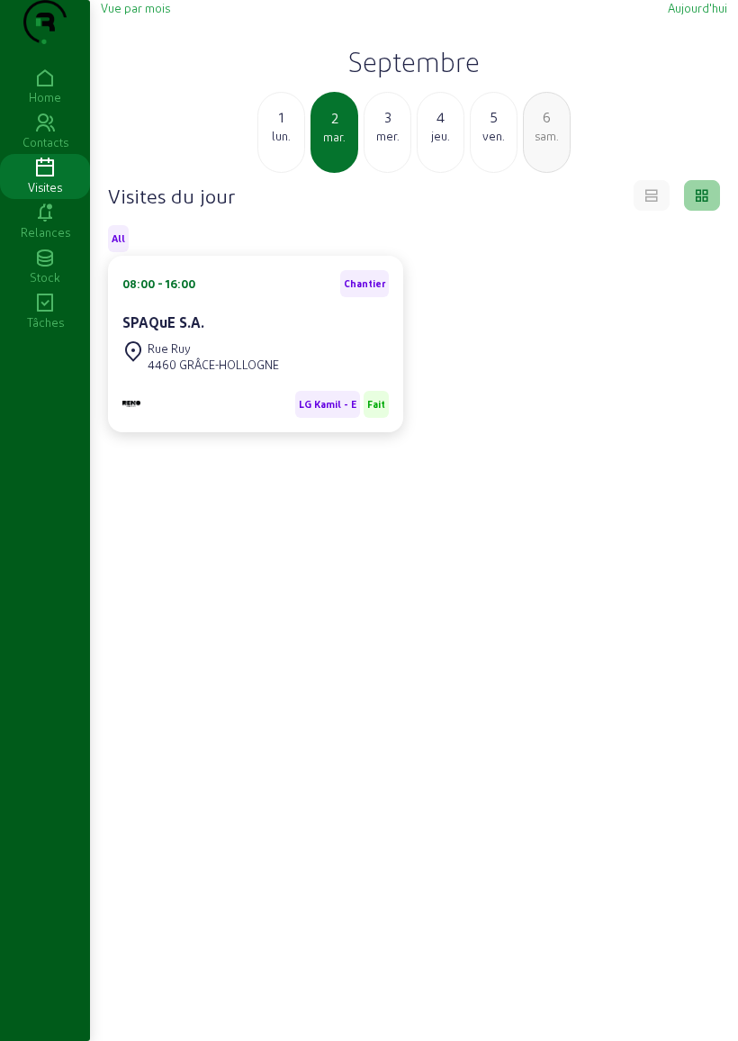
click at [227, 357] on div "Rue Ruy" at bounding box center [213, 348] width 131 height 16
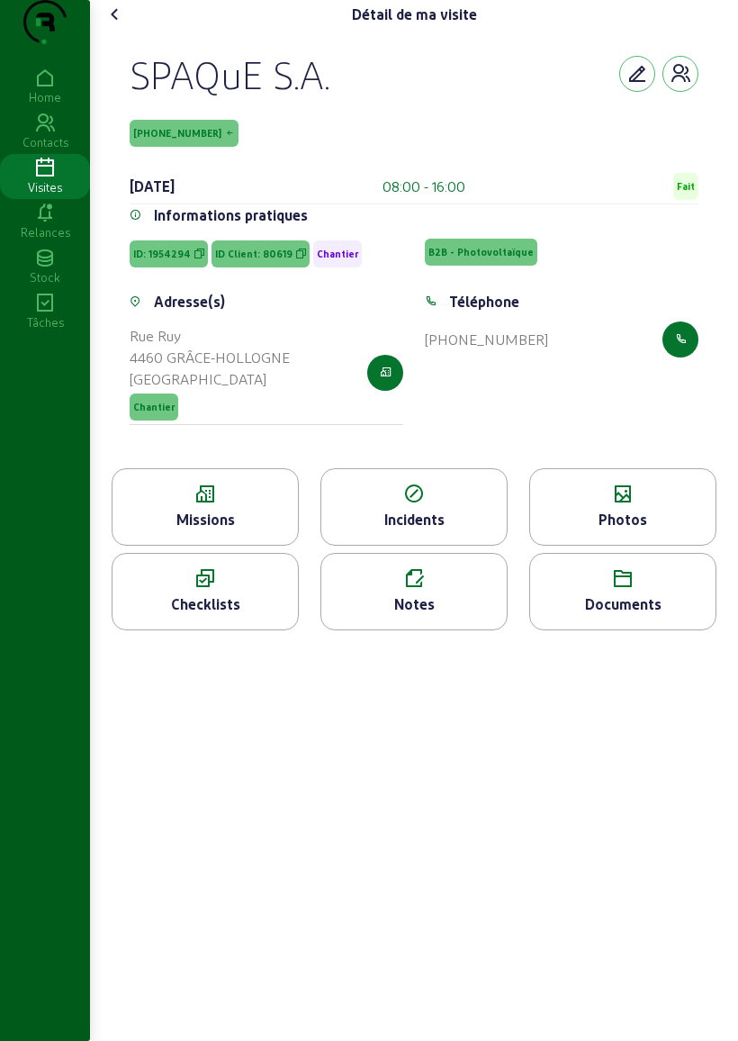
click at [226, 543] on div "Missions" at bounding box center [205, 506] width 187 height 77
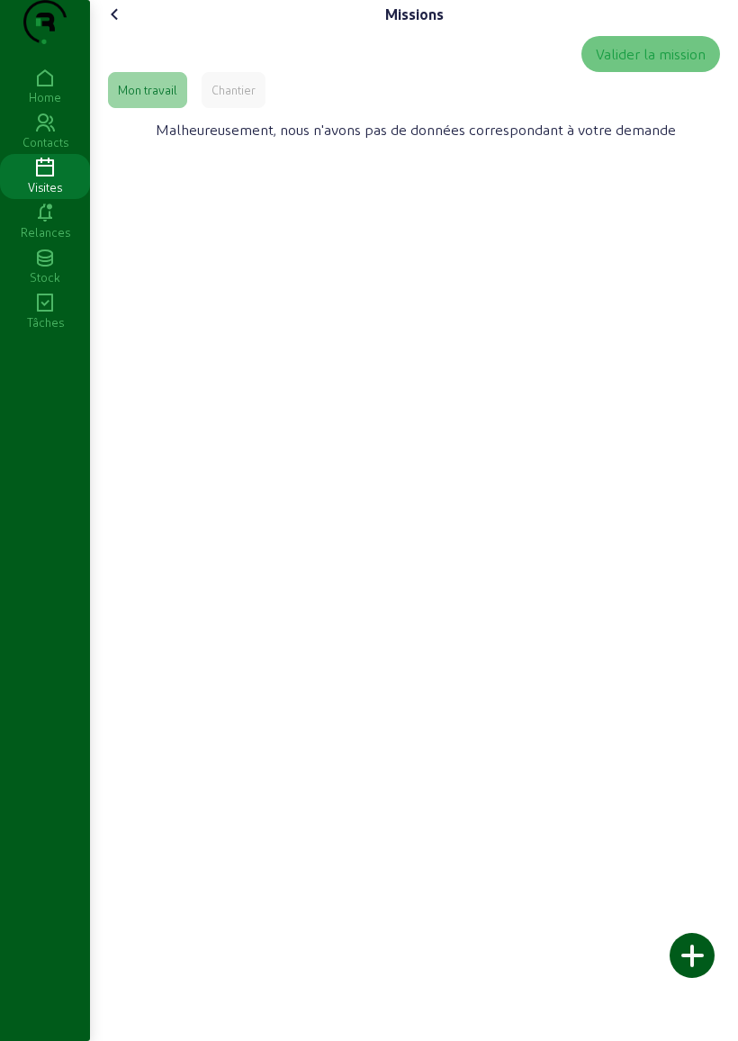
scroll to position [1, 0]
click at [122, 25] on icon at bounding box center [115, 15] width 22 height 22
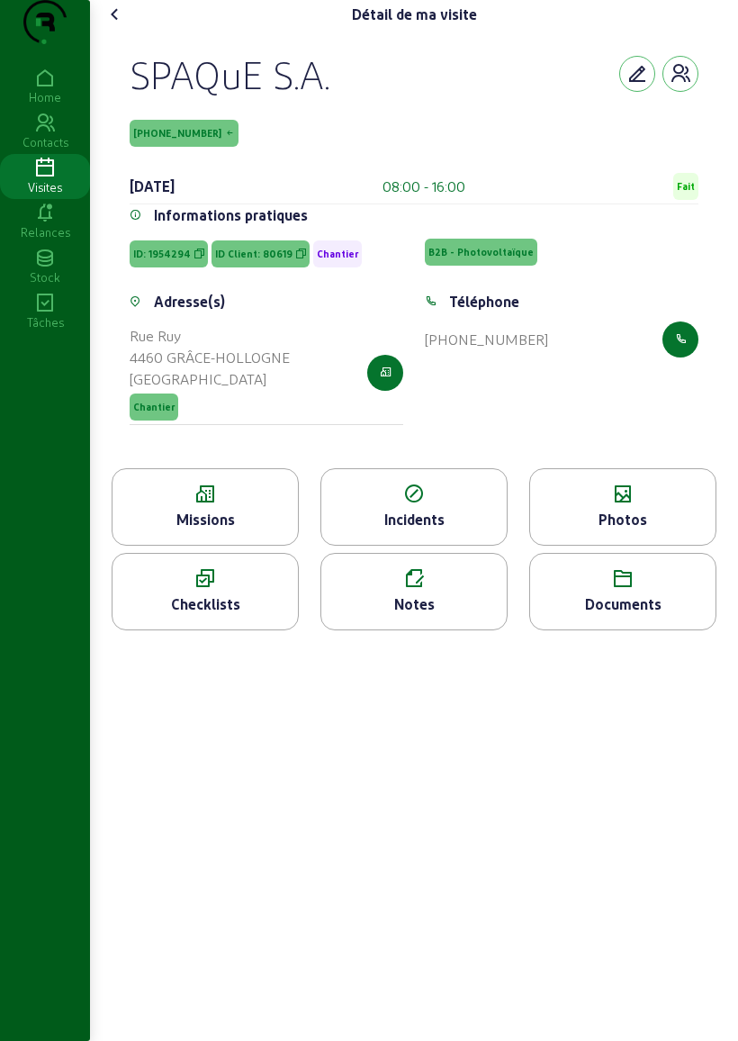
click at [387, 381] on icon "button" at bounding box center [386, 373] width 12 height 16
